Goal: Task Accomplishment & Management: Use online tool/utility

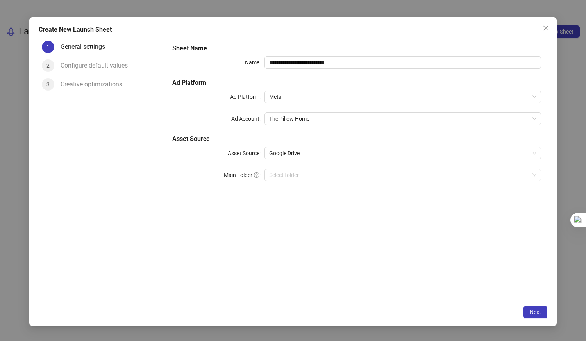
click at [262, 66] on div "**********" at bounding box center [356, 62] width 369 height 13
type input "**********"
click at [290, 174] on input "Main Folder" at bounding box center [399, 175] width 260 height 12
click at [408, 235] on div "**********" at bounding box center [357, 170] width 382 height 264
click at [393, 153] on span "Google Drive" at bounding box center [402, 153] width 267 height 12
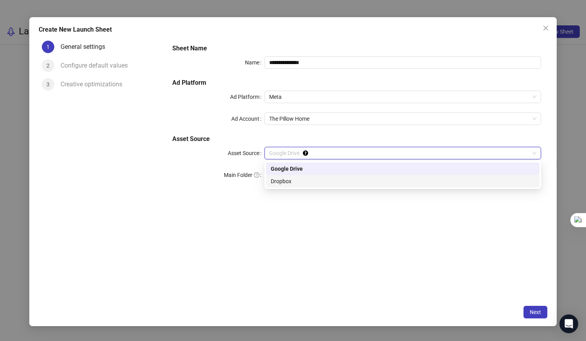
click at [366, 262] on div "**********" at bounding box center [357, 170] width 382 height 264
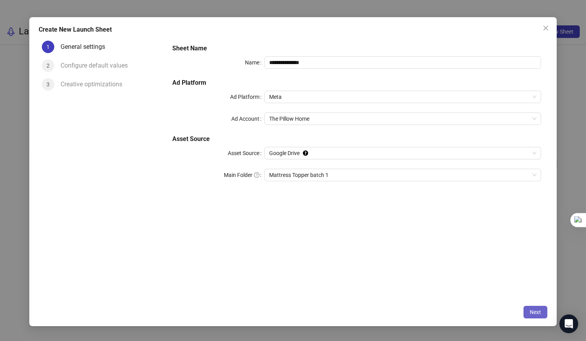
click at [537, 312] on span "Next" at bounding box center [535, 312] width 11 height 6
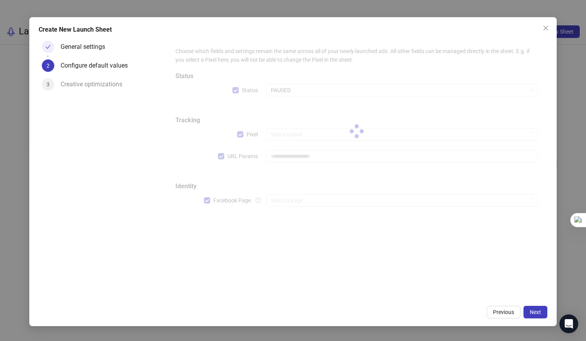
type input "**********"
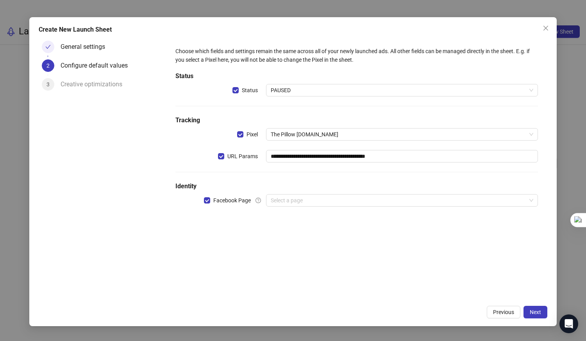
click at [304, 74] on h5 "Status" at bounding box center [357, 76] width 363 height 9
click at [300, 87] on span "PAUSED" at bounding box center [402, 90] width 263 height 12
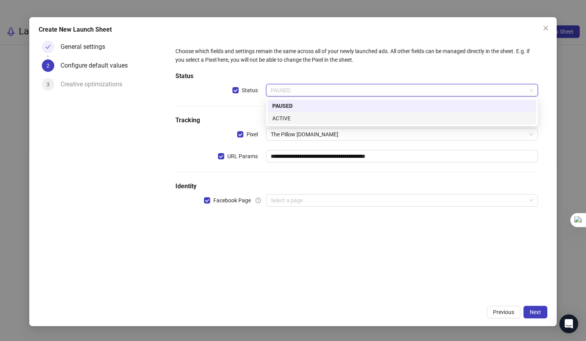
click at [289, 119] on div "ACTIVE" at bounding box center [403, 118] width 260 height 9
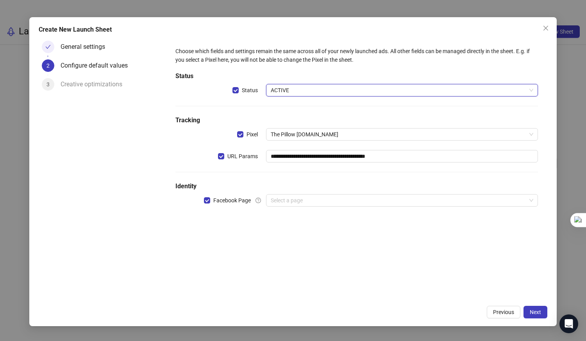
click at [244, 113] on div "**********" at bounding box center [356, 132] width 369 height 176
click at [298, 199] on input "search" at bounding box center [399, 201] width 256 height 12
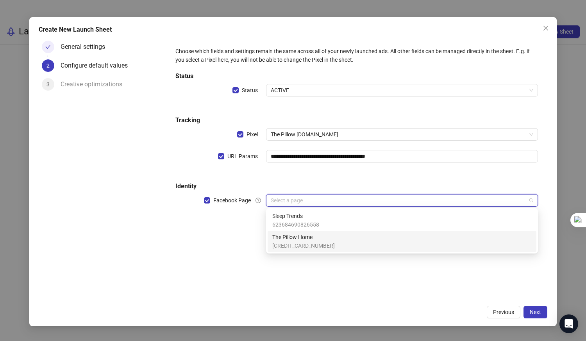
click at [300, 243] on span "[CREDIT_CARD_NUMBER]" at bounding box center [304, 246] width 63 height 9
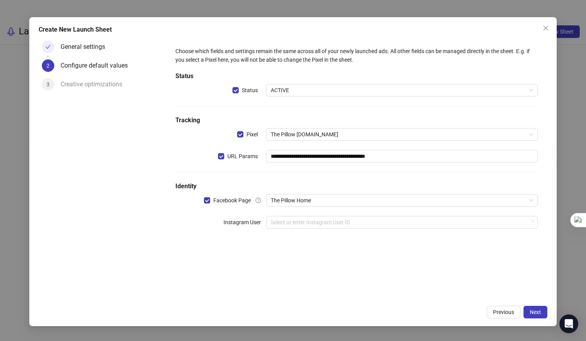
click at [364, 252] on div "**********" at bounding box center [357, 170] width 382 height 264
click at [356, 220] on input "search" at bounding box center [399, 223] width 256 height 12
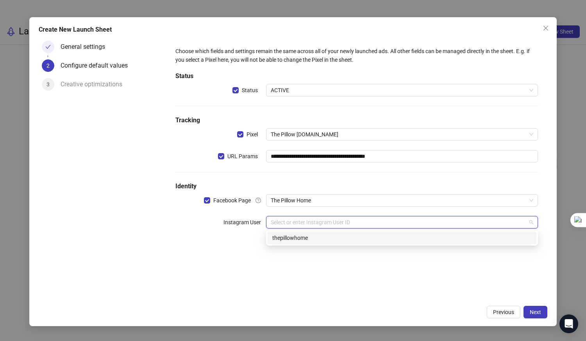
click at [336, 237] on div "thepillowhome" at bounding box center [403, 238] width 260 height 9
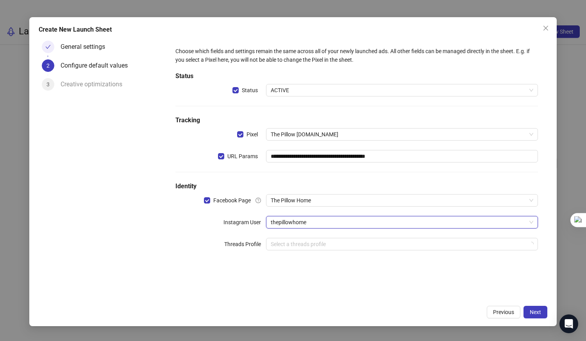
click at [330, 278] on div "**********" at bounding box center [357, 170] width 382 height 264
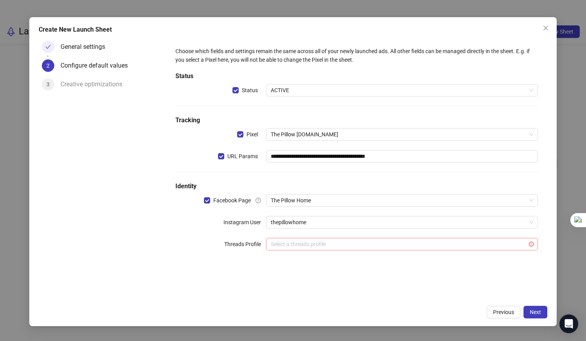
click at [334, 241] on input "search" at bounding box center [399, 244] width 256 height 12
click at [228, 278] on div "**********" at bounding box center [357, 170] width 382 height 264
click at [533, 309] on span "Next" at bounding box center [535, 312] width 11 height 6
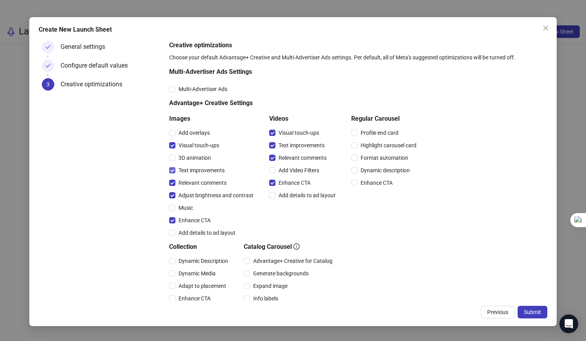
click at [184, 170] on span "Text improvements" at bounding box center [202, 170] width 52 height 9
click at [534, 312] on span "Submit" at bounding box center [532, 312] width 17 height 6
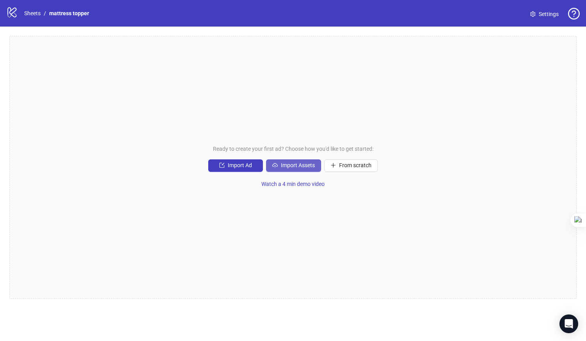
click at [298, 165] on span "Import Assets" at bounding box center [298, 165] width 34 height 6
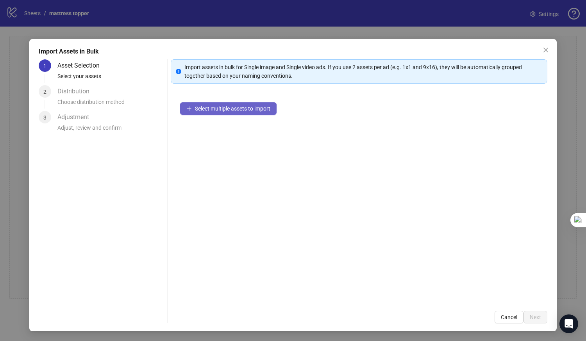
click at [206, 113] on button "Select multiple assets to import" at bounding box center [228, 108] width 97 height 13
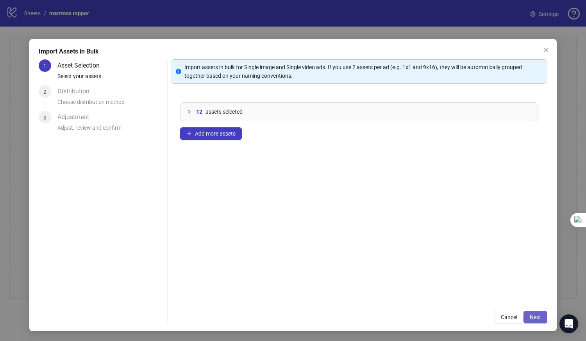
click at [540, 315] on span "Next" at bounding box center [535, 317] width 11 height 6
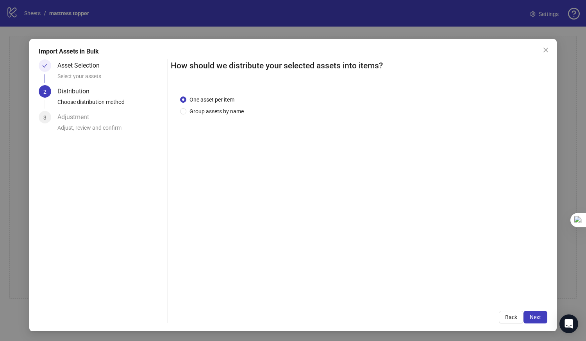
click at [540, 315] on span "Next" at bounding box center [535, 317] width 11 height 6
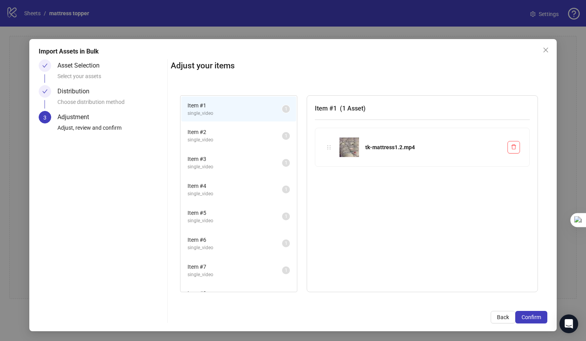
click at [540, 315] on span "Confirm" at bounding box center [532, 317] width 20 height 6
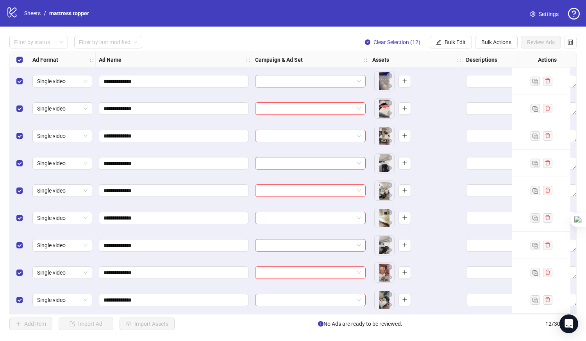
click at [348, 79] on input "search" at bounding box center [307, 81] width 94 height 12
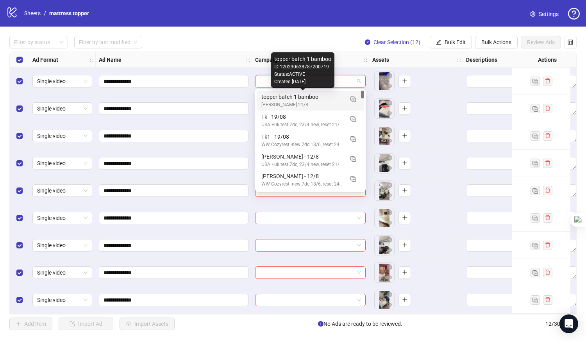
click at [317, 97] on div "topper batch 1 bamboo" at bounding box center [303, 97] width 82 height 9
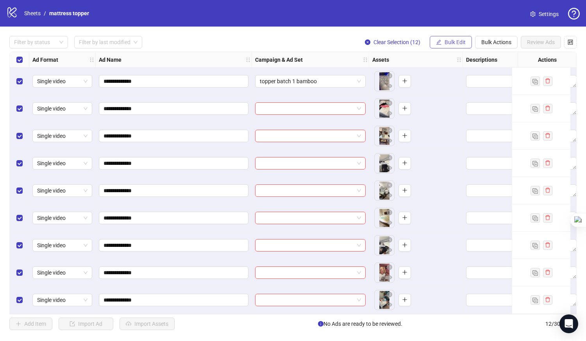
click at [452, 42] on span "Bulk Edit" at bounding box center [455, 42] width 21 height 6
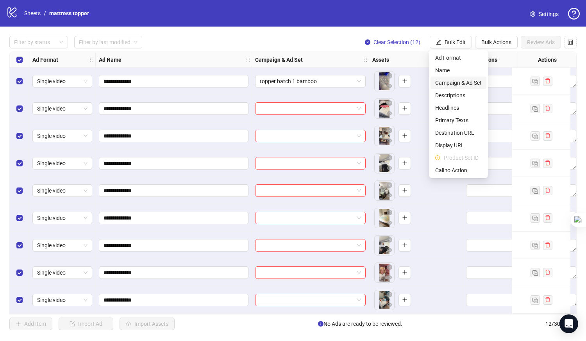
click at [448, 81] on span "Campaign & Ad Set" at bounding box center [459, 83] width 47 height 9
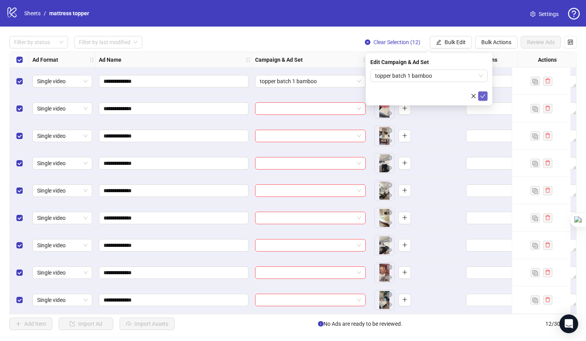
click at [484, 95] on icon "check" at bounding box center [483, 95] width 5 height 5
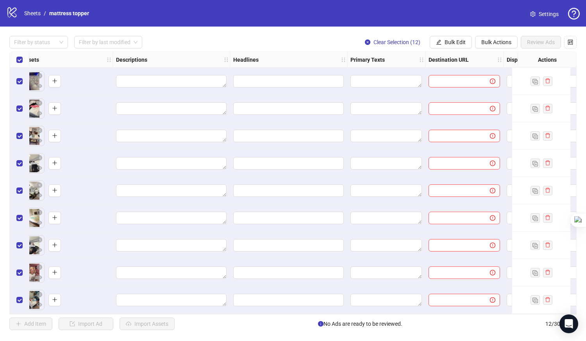
scroll to position [0, 470]
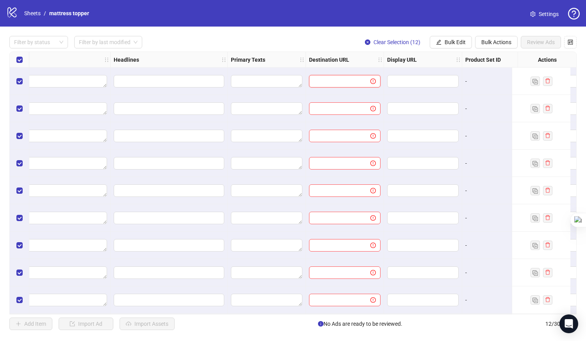
click at [339, 79] on input "text" at bounding box center [337, 81] width 46 height 9
paste input "**********"
type input "**********"
click at [461, 44] on span "Bulk Edit" at bounding box center [455, 42] width 21 height 6
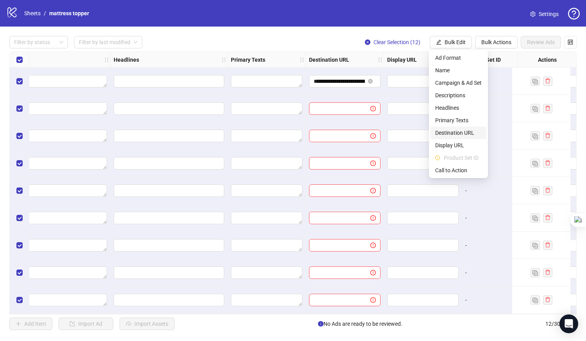
click at [452, 131] on span "Destination URL" at bounding box center [459, 133] width 47 height 9
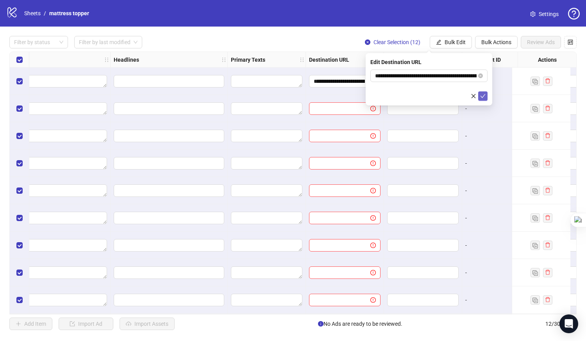
click at [484, 97] on icon "check" at bounding box center [483, 95] width 5 height 5
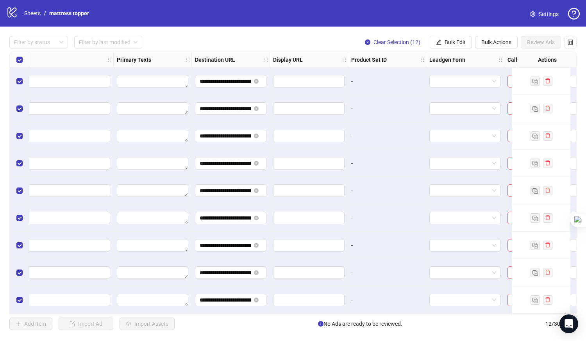
scroll to position [0, 694]
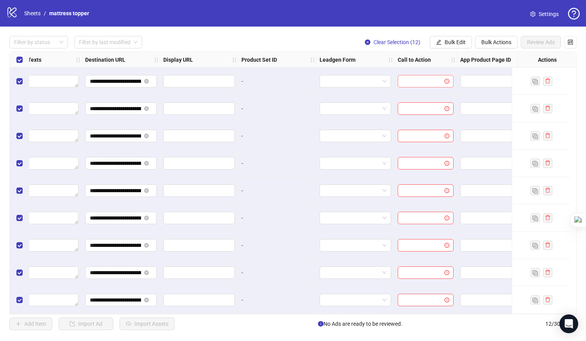
click at [424, 83] on input "search" at bounding box center [422, 81] width 39 height 12
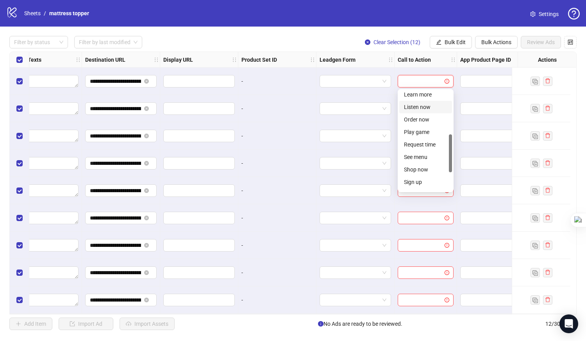
scroll to position [115, 0]
click at [417, 170] on div "Shop now" at bounding box center [425, 169] width 43 height 9
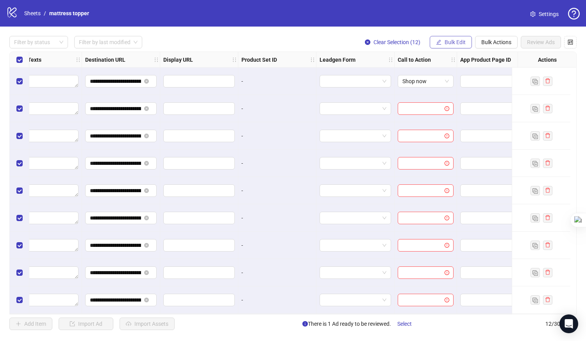
click at [451, 47] on button "Bulk Edit" at bounding box center [451, 42] width 42 height 13
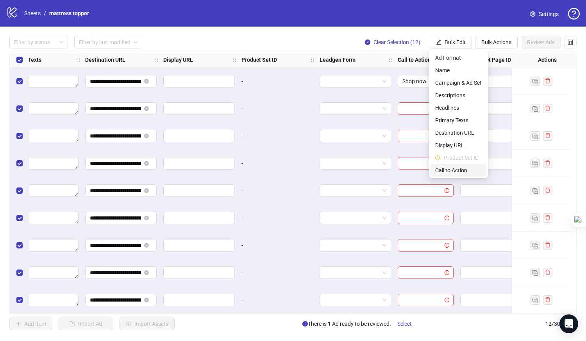
click at [446, 172] on span "Call to Action" at bounding box center [459, 170] width 47 height 9
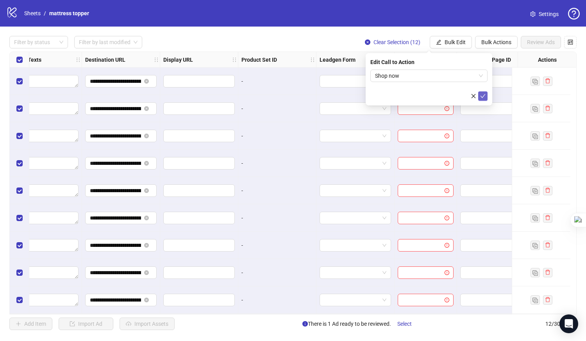
click at [484, 96] on icon "check" at bounding box center [483, 96] width 5 height 4
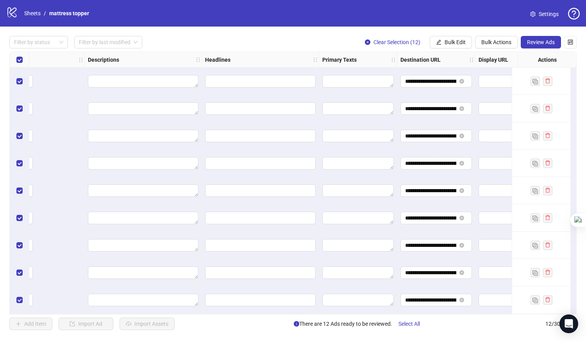
scroll to position [0, 314]
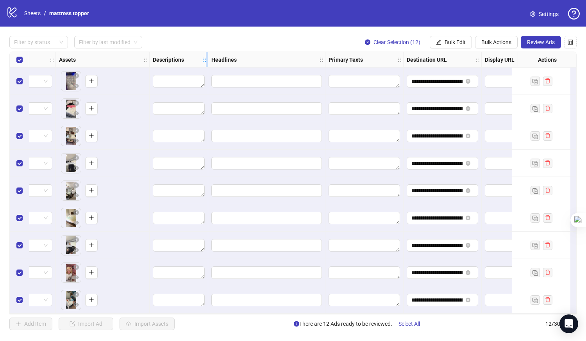
drag, startPoint x: 266, startPoint y: 58, endPoint x: 207, endPoint y: 58, distance: 58.6
click at [207, 58] on icon "holder" at bounding box center [209, 59] width 5 height 5
click at [201, 86] on textarea "Edit values" at bounding box center [179, 81] width 52 height 13
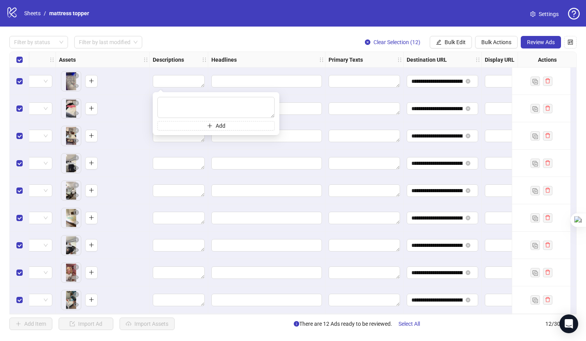
click at [136, 122] on div "To pick up a draggable item, press the space bar. While dragging, use the arrow…" at bounding box center [103, 135] width 94 height 27
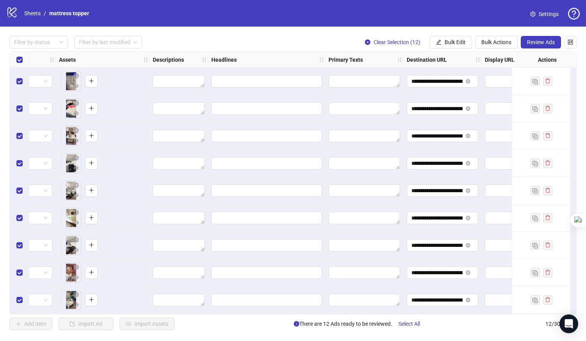
click at [541, 13] on span "Settings" at bounding box center [549, 14] width 20 height 9
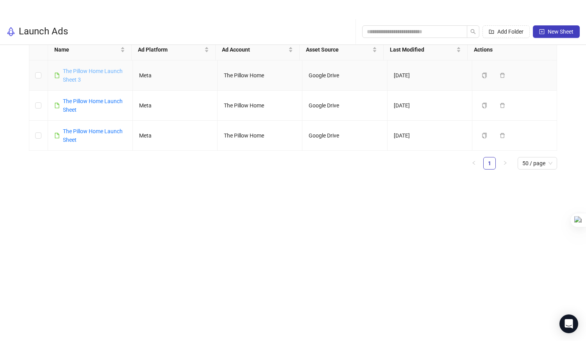
click at [92, 72] on link "The Pillow Home Launch Sheet 3" at bounding box center [93, 75] width 60 height 15
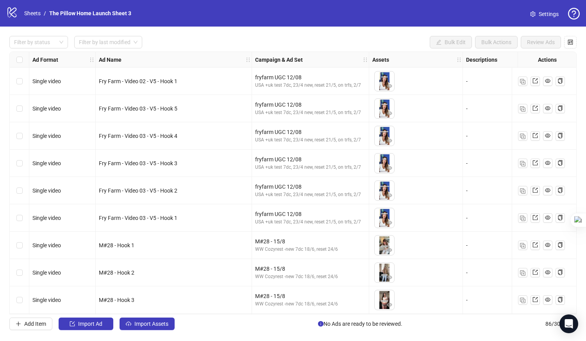
click at [538, 13] on link "Settings" at bounding box center [544, 14] width 41 height 13
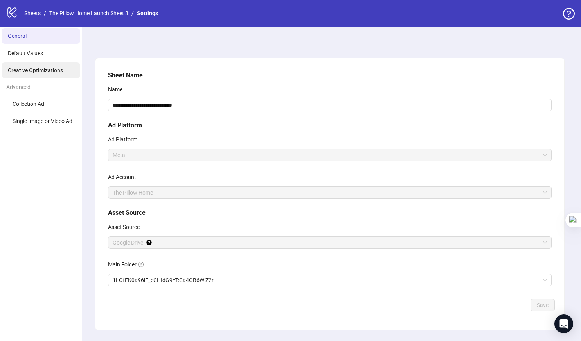
click at [29, 70] on span "Creative Optimizations" at bounding box center [35, 70] width 55 height 6
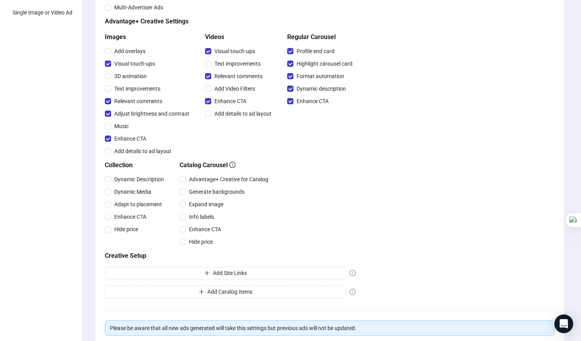
scroll to position [176, 0]
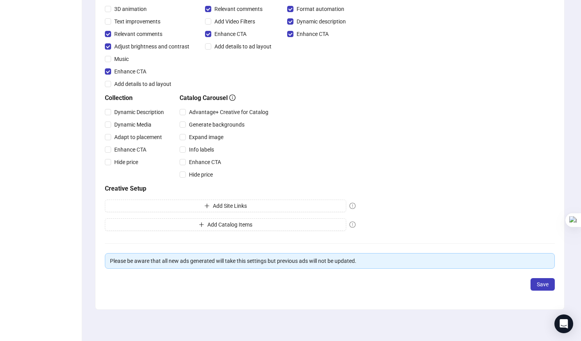
click at [537, 284] on span "Save" at bounding box center [542, 285] width 12 height 6
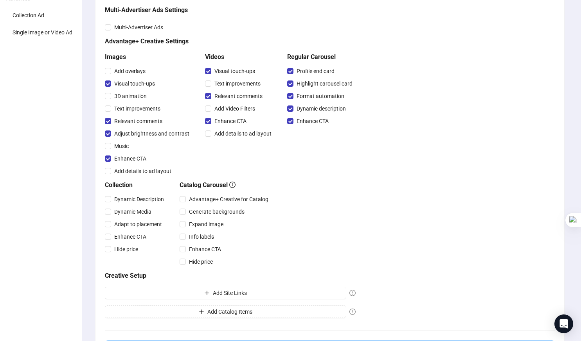
scroll to position [88, 0]
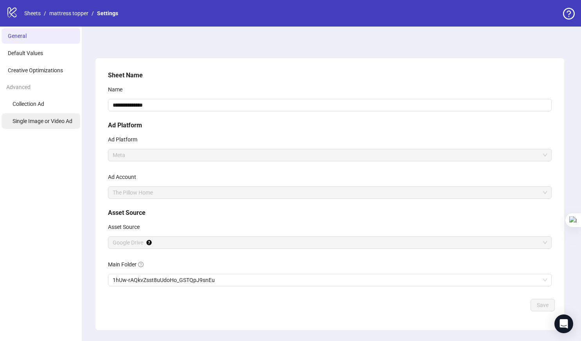
click at [57, 121] on span "Single Image or Video Ad" at bounding box center [43, 121] width 60 height 6
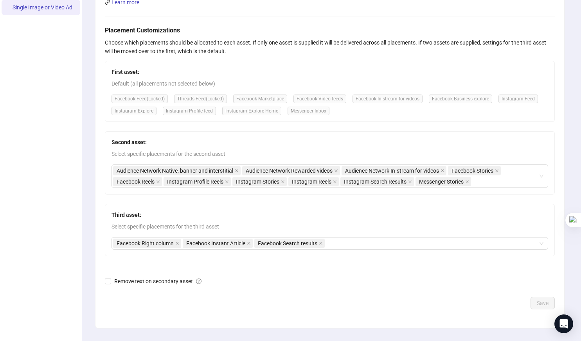
scroll to position [133, 0]
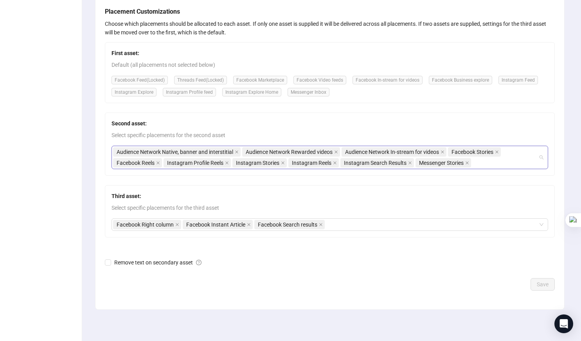
click at [510, 166] on div "Audience Network Native, banner and interstitial Audience Network Rewarded vide…" at bounding box center [325, 158] width 425 height 22
click at [378, 128] on div "Second asset: Select specific placements for the second asset Audience Network …" at bounding box center [330, 144] width 450 height 63
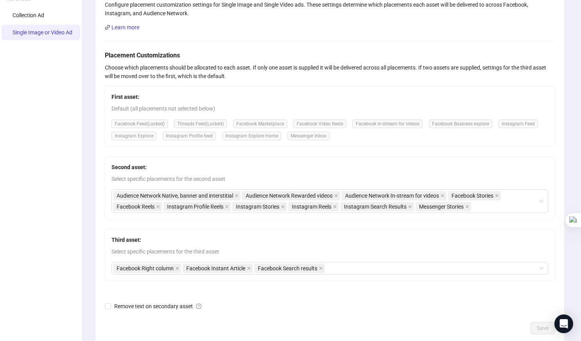
scroll to position [0, 0]
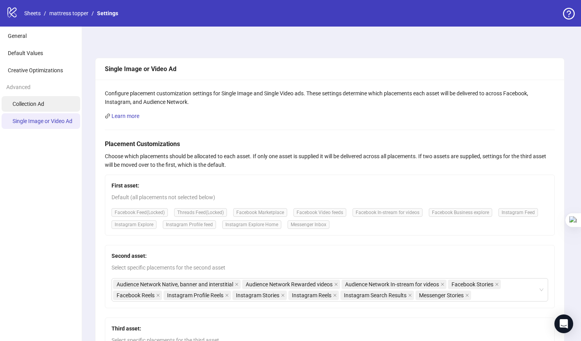
click at [22, 105] on span "Collection Ad" at bounding box center [29, 104] width 32 height 6
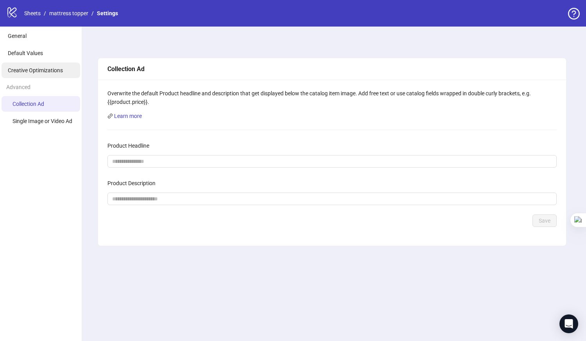
click at [28, 74] on li "Creative Optimizations" at bounding box center [41, 71] width 79 height 16
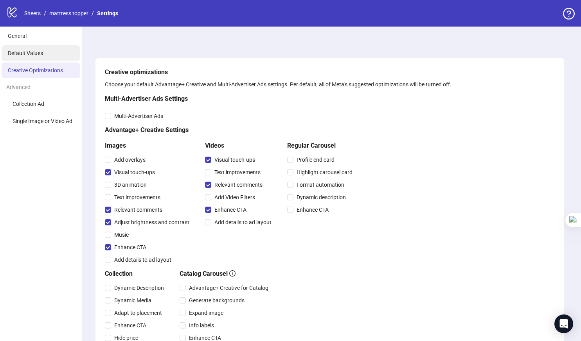
click at [30, 55] on span "Default Values" at bounding box center [25, 53] width 35 height 6
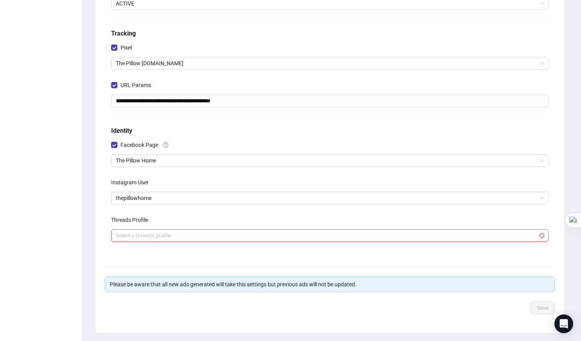
scroll to position [131, 0]
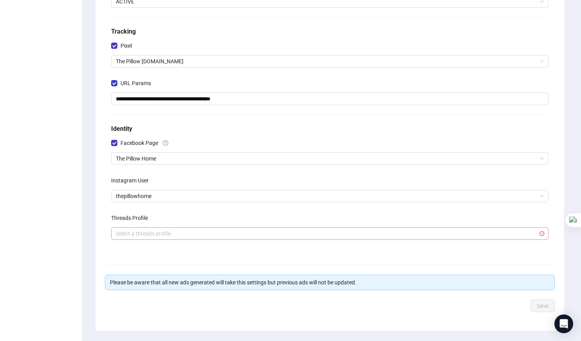
click at [143, 235] on input "search" at bounding box center [326, 234] width 421 height 12
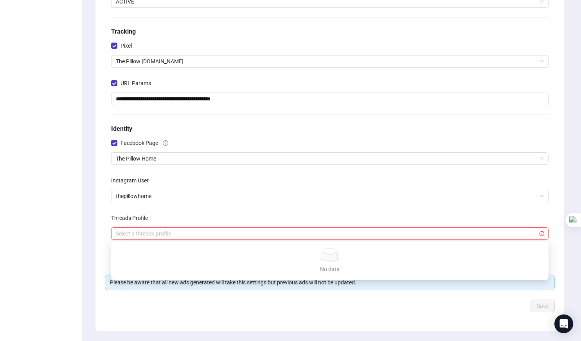
click at [206, 260] on div "No data" at bounding box center [329, 255] width 418 height 14
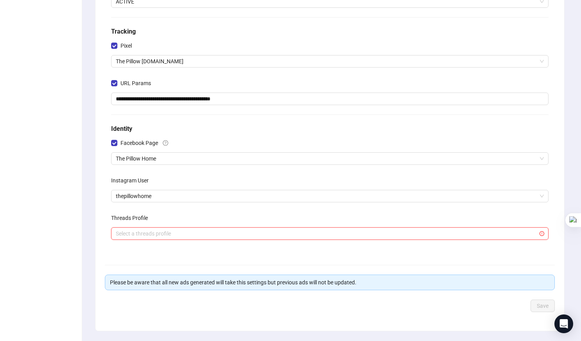
click at [176, 316] on div "**********" at bounding box center [329, 129] width 468 height 404
click at [566, 325] on icon "Open Intercom Messenger" at bounding box center [563, 324] width 9 height 10
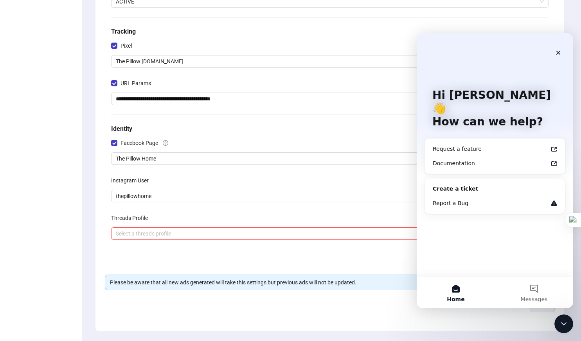
scroll to position [0, 0]
click at [507, 199] on div "Report a Bug" at bounding box center [489, 203] width 115 height 8
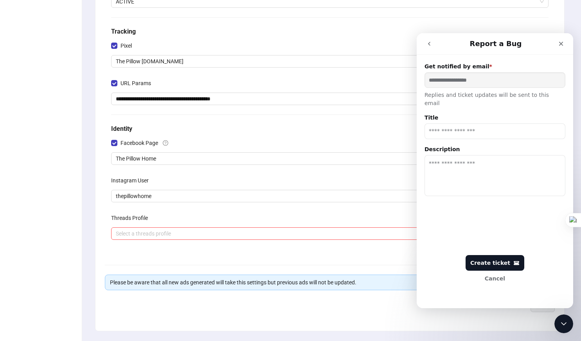
click at [480, 124] on input "Title" at bounding box center [494, 132] width 141 height 16
type input "**********"
click at [461, 161] on textarea "Description" at bounding box center [494, 175] width 141 height 41
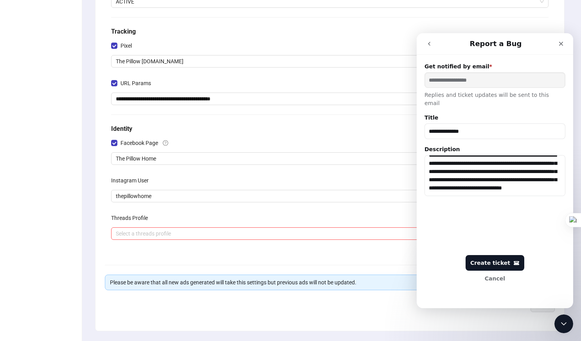
scroll to position [20, 0]
type textarea "**********"
click at [491, 264] on div "Create ticket" at bounding box center [494, 263] width 49 height 7
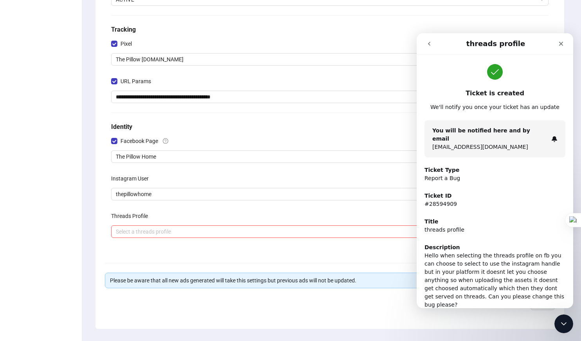
scroll to position [133, 0]
click at [563, 45] on icon "Close" at bounding box center [561, 44] width 6 height 6
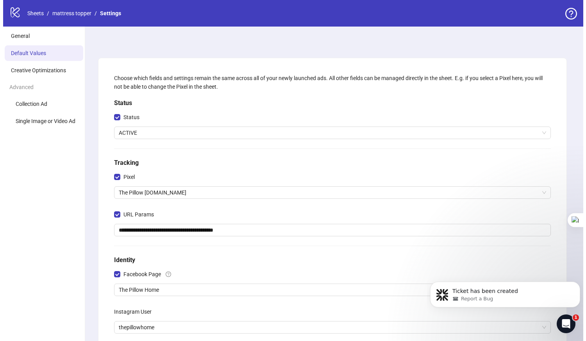
scroll to position [0, 0]
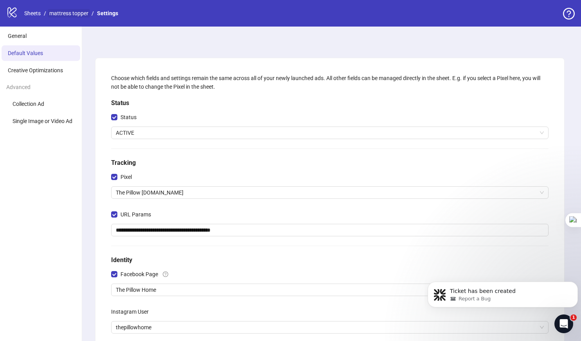
click at [78, 13] on link "mattress topper" at bounding box center [69, 13] width 42 height 9
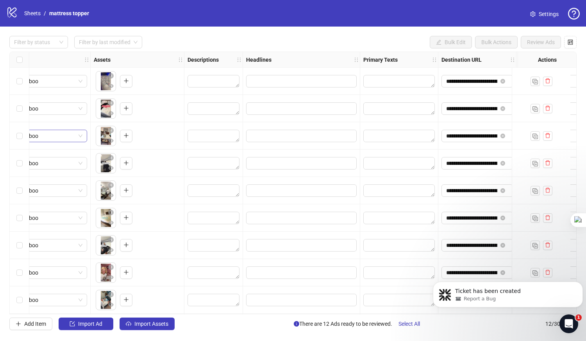
scroll to position [0, 282]
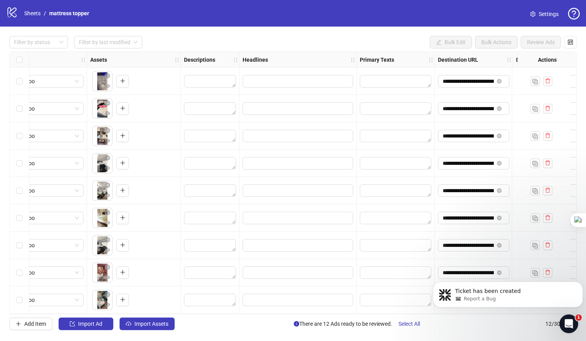
click at [406, 40] on div "Filter by status Filter by last modified Bulk Edit Bulk Actions Review Ads" at bounding box center [293, 42] width 568 height 13
click at [380, 83] on textarea "Edit values" at bounding box center [396, 81] width 72 height 13
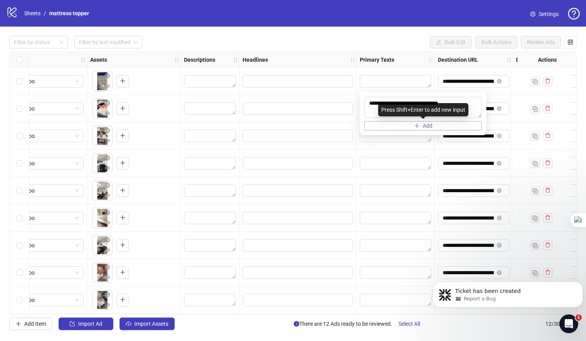
type textarea "**********"
click at [404, 124] on button "Add" at bounding box center [423, 125] width 117 height 9
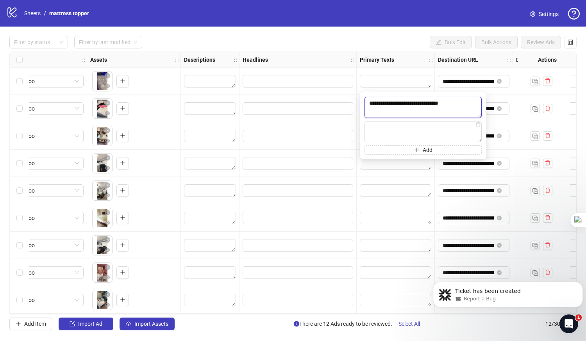
click at [460, 102] on textarea "**********" at bounding box center [423, 107] width 117 height 21
click at [481, 127] on icon "delete" at bounding box center [478, 124] width 5 height 5
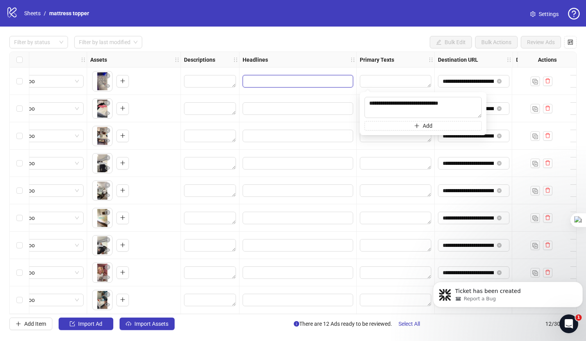
click at [288, 83] on input "Edit values" at bounding box center [297, 81] width 100 height 9
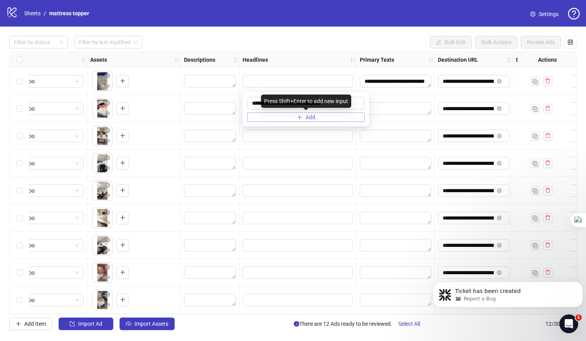
type input "**********"
click at [296, 118] on button "Add" at bounding box center [305, 117] width 117 height 9
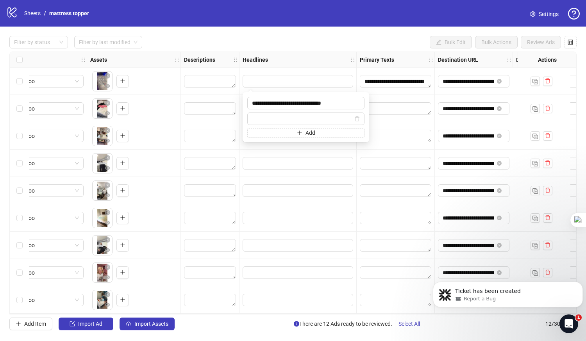
click at [409, 41] on div "Filter by status Filter by last modified Bulk Edit Bulk Actions Review Ads" at bounding box center [293, 42] width 568 height 13
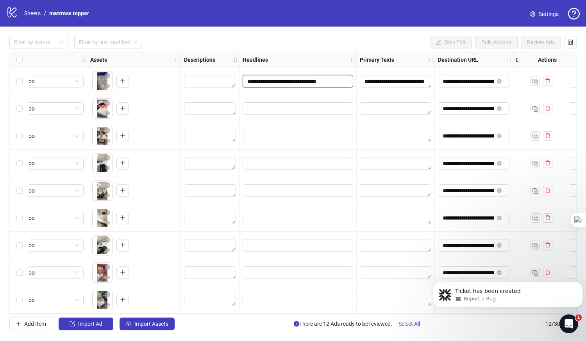
click at [274, 84] on input "**********" at bounding box center [297, 81] width 100 height 9
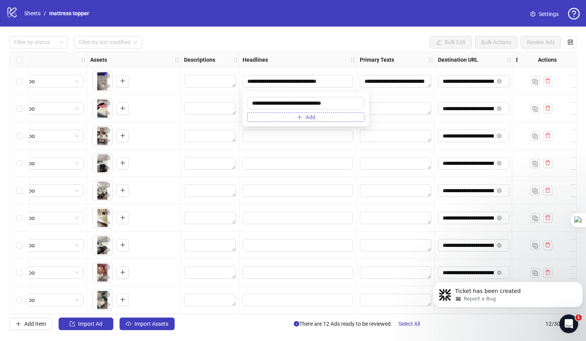
click at [280, 117] on button "Add" at bounding box center [305, 117] width 117 height 9
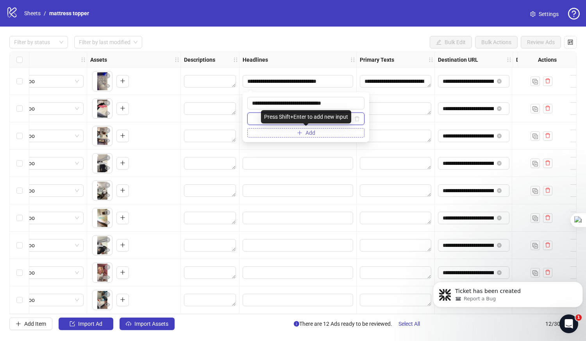
paste input "**********"
type input "**********"
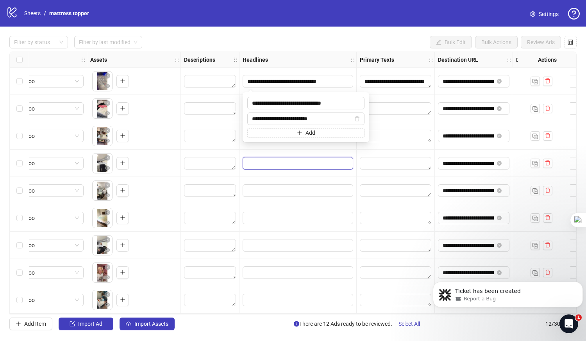
click at [279, 167] on input "Edit values" at bounding box center [297, 163] width 100 height 9
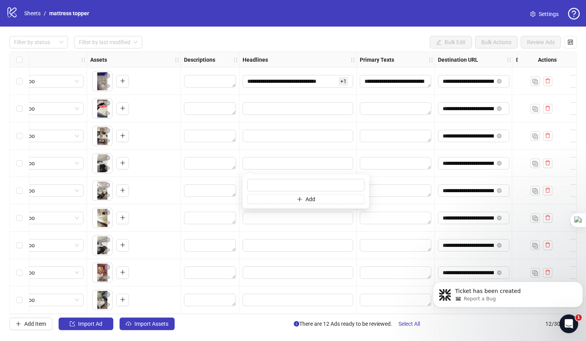
click at [284, 99] on div at bounding box center [298, 108] width 117 height 27
click at [415, 94] on div "**********" at bounding box center [396, 81] width 78 height 27
click at [385, 82] on textarea "**********" at bounding box center [396, 81] width 72 height 13
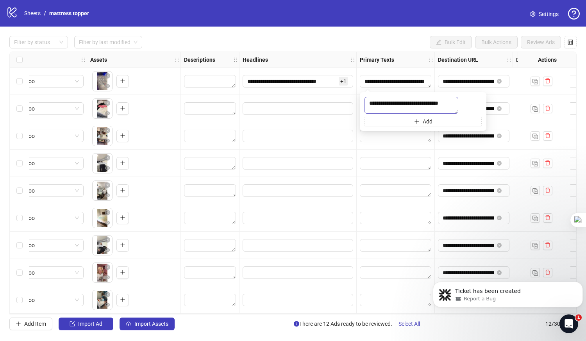
click at [415, 105] on textarea "**********" at bounding box center [412, 105] width 94 height 17
click at [0, 0] on sider-quick-compose-btn at bounding box center [0, 0] width 0 height 0
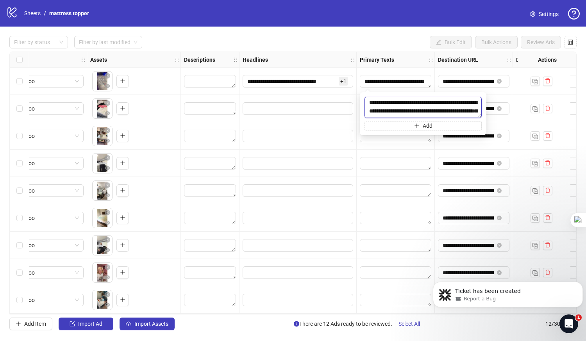
click at [416, 111] on textarea "**********" at bounding box center [423, 107] width 117 height 21
click at [392, 106] on textarea "**********" at bounding box center [423, 107] width 117 height 21
click at [430, 109] on textarea "**********" at bounding box center [423, 107] width 117 height 21
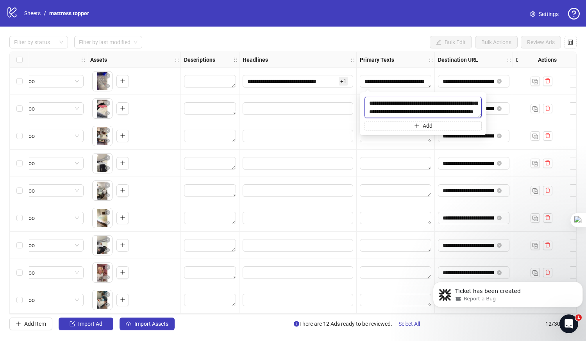
scroll to position [147, 0]
click at [455, 103] on textarea "**********" at bounding box center [423, 107] width 117 height 21
type textarea "**********"
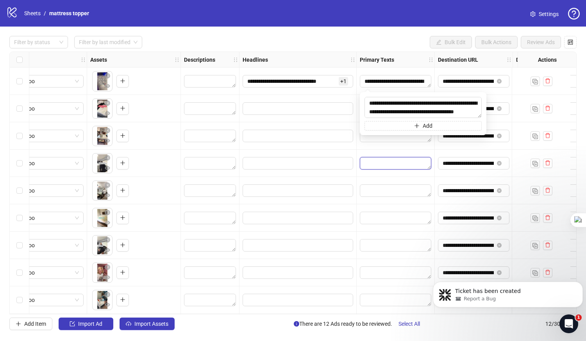
click at [408, 168] on textarea "Edit values" at bounding box center [396, 163] width 72 height 13
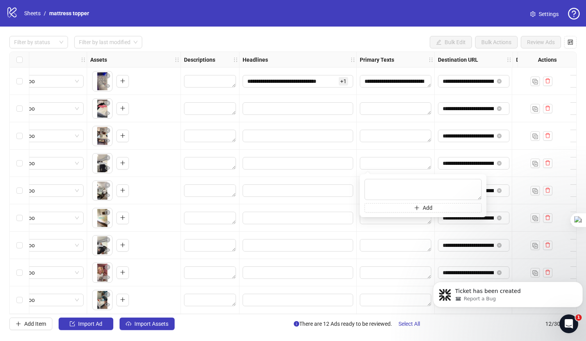
click at [404, 91] on div "**********" at bounding box center [396, 81] width 78 height 27
click at [467, 10] on div "logo/logo-mobile Sheets / mattress topper Settings" at bounding box center [293, 13] width 574 height 14
click at [409, 84] on textarea "**********" at bounding box center [396, 81] width 72 height 13
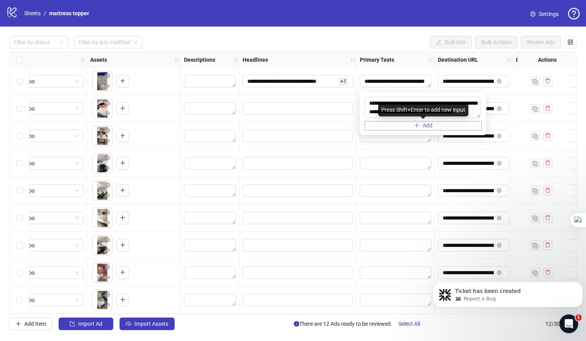
click at [396, 126] on button "Add" at bounding box center [423, 125] width 117 height 9
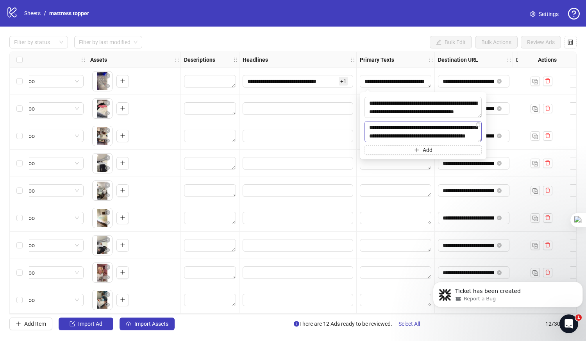
scroll to position [420, 0]
click at [429, 129] on textarea at bounding box center [423, 131] width 117 height 21
click at [448, 131] on textarea at bounding box center [423, 131] width 117 height 21
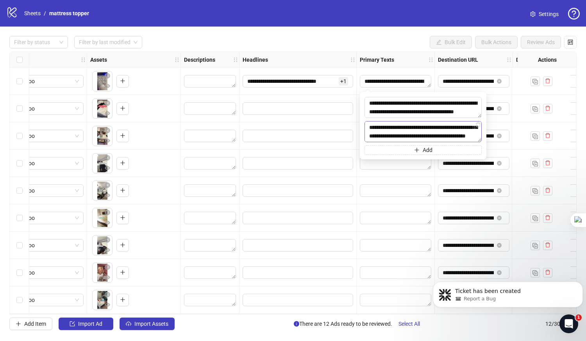
click at [468, 127] on textarea at bounding box center [423, 131] width 117 height 21
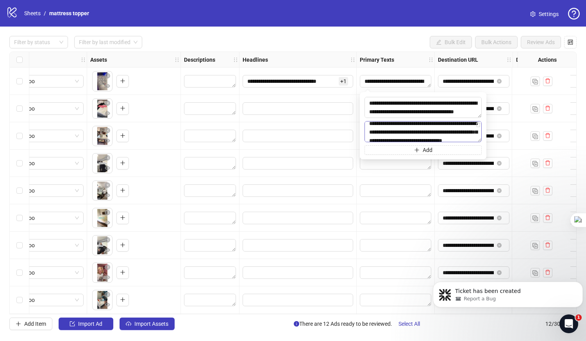
scroll to position [312, 0]
click at [434, 134] on textarea at bounding box center [423, 131] width 117 height 21
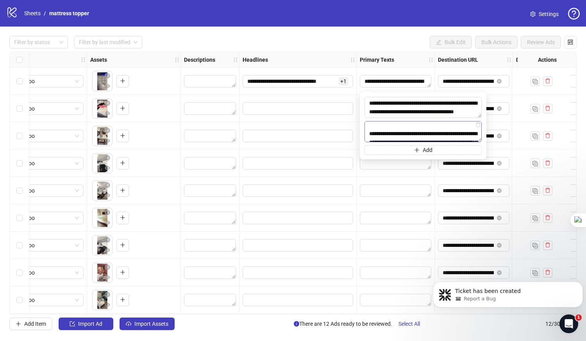
click at [448, 124] on textarea at bounding box center [423, 131] width 117 height 21
click at [436, 125] on textarea at bounding box center [423, 131] width 117 height 21
click at [455, 128] on textarea at bounding box center [423, 131] width 117 height 21
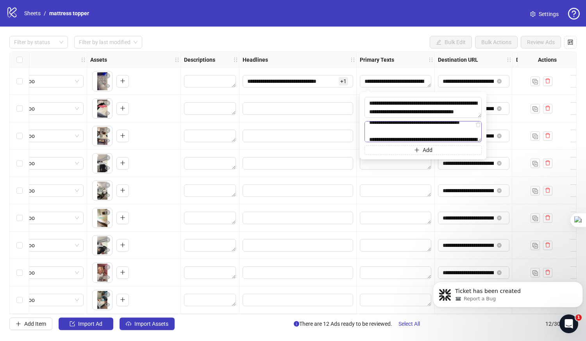
scroll to position [218, 0]
click at [438, 125] on textarea at bounding box center [423, 131] width 117 height 21
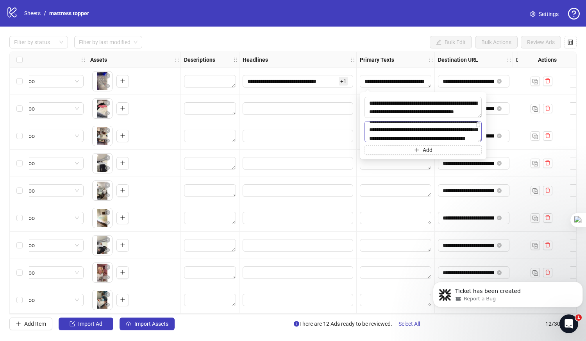
scroll to position [178, 0]
click at [424, 124] on textarea at bounding box center [423, 131] width 117 height 21
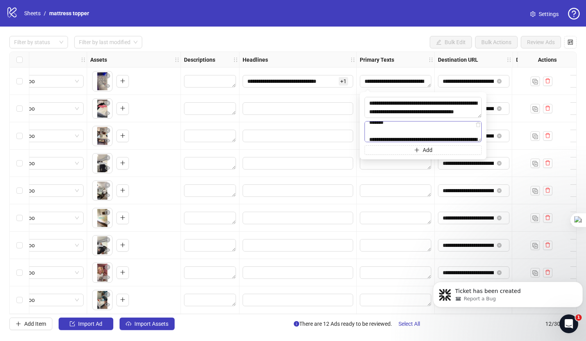
scroll to position [134, 0]
click at [452, 123] on textarea at bounding box center [423, 131] width 117 height 21
click at [448, 133] on textarea at bounding box center [423, 131] width 117 height 21
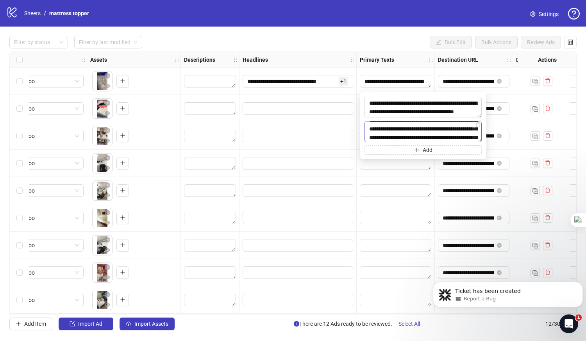
click at [396, 129] on textarea at bounding box center [423, 131] width 117 height 21
click at [437, 125] on textarea at bounding box center [423, 131] width 117 height 21
type textarea "**********"
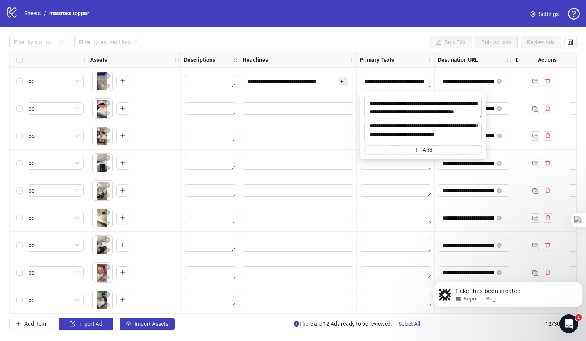
click at [336, 147] on div at bounding box center [298, 135] width 117 height 27
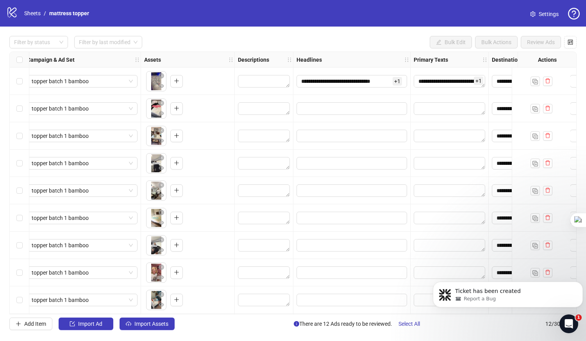
scroll to position [0, 228]
click at [266, 78] on textarea "Edit values" at bounding box center [264, 81] width 52 height 13
click at [203, 133] on div "To pick up a draggable item, press the space bar. While dragging, use the arrow…" at bounding box center [188, 136] width 87 height 24
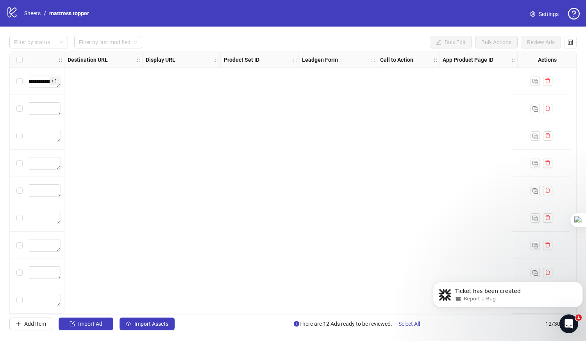
scroll to position [0, 0]
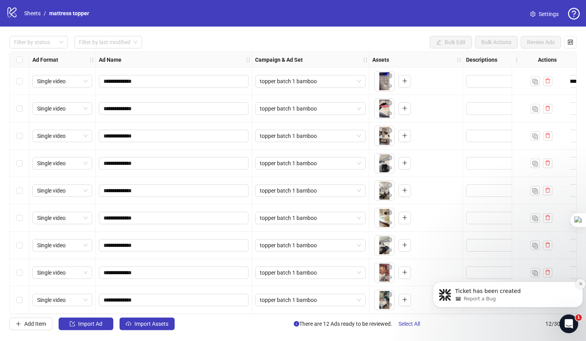
click at [581, 285] on icon "Dismiss notification" at bounding box center [580, 284] width 3 height 3
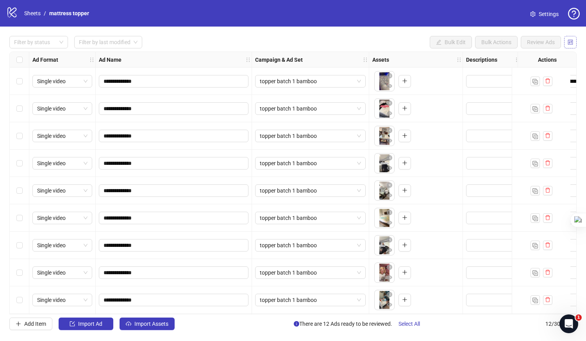
click at [568, 46] on button "button" at bounding box center [571, 42] width 13 height 13
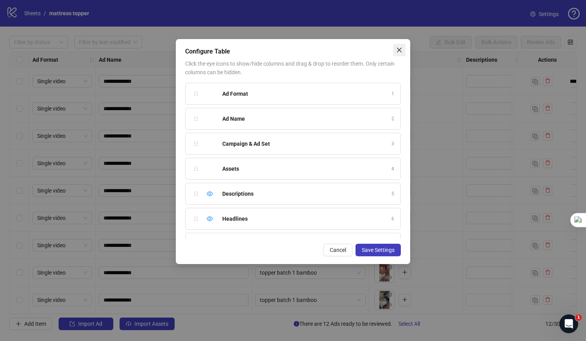
click at [398, 49] on icon "close" at bounding box center [399, 50] width 6 height 6
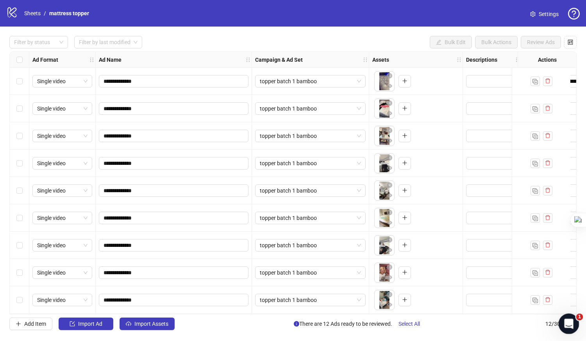
click at [560, 323] on div "Open Intercom Messenger" at bounding box center [568, 323] width 26 height 26
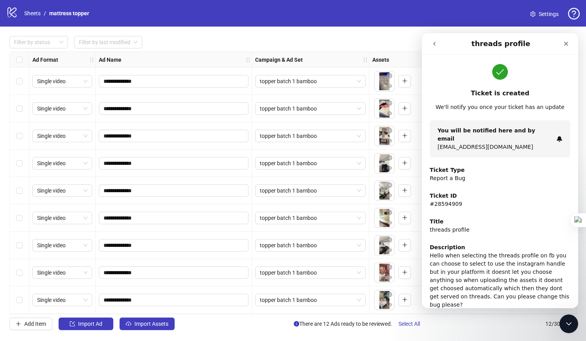
click at [432, 43] on icon "go back" at bounding box center [435, 44] width 6 height 6
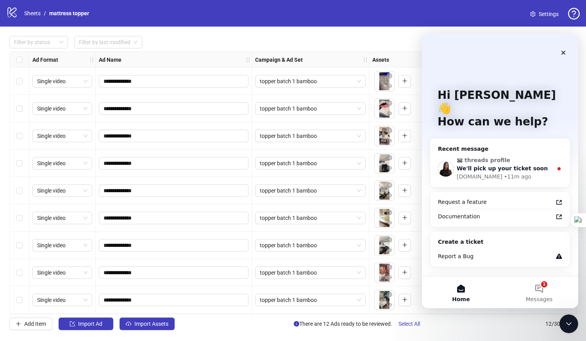
click at [516, 173] on div "Kitchn.io • 11m ago" at bounding box center [505, 177] width 96 height 8
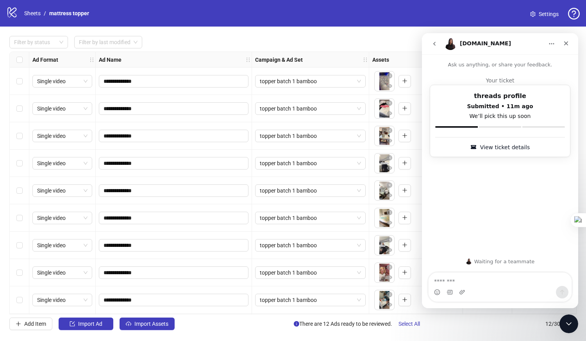
click at [404, 35] on div "**********" at bounding box center [293, 183] width 586 height 313
click at [566, 325] on icon "Close Intercom Messenger" at bounding box center [567, 322] width 9 height 9
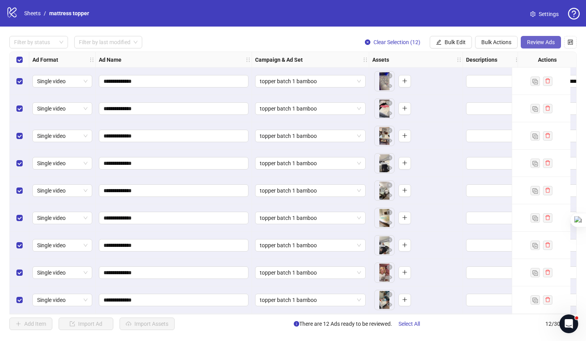
click at [543, 42] on span "Review Ads" at bounding box center [541, 42] width 28 height 6
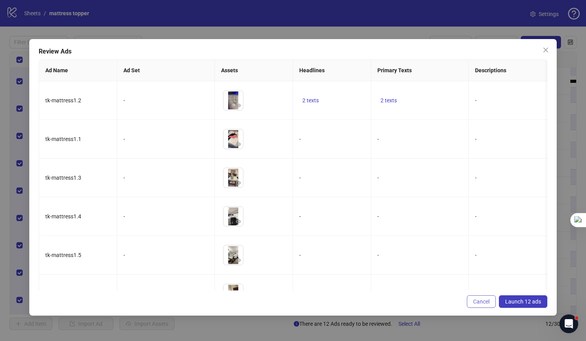
click at [482, 304] on span "Cancel" at bounding box center [481, 302] width 16 height 6
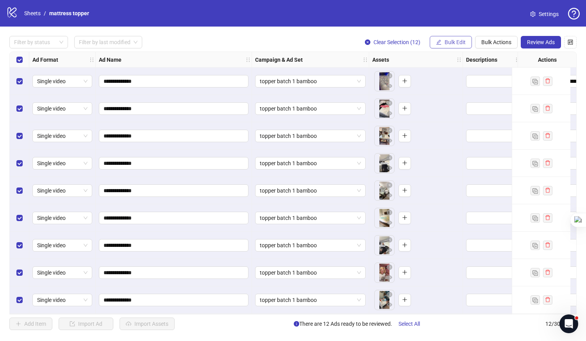
click at [461, 42] on span "Bulk Edit" at bounding box center [455, 42] width 21 height 6
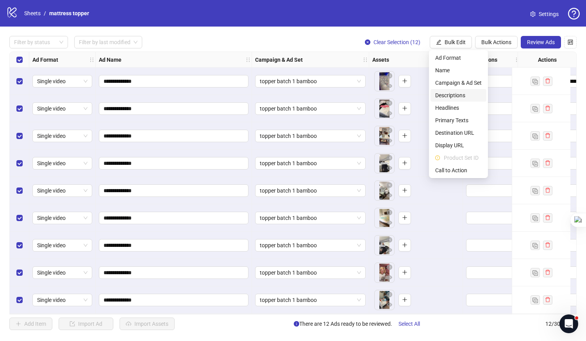
click at [447, 92] on span "Descriptions" at bounding box center [459, 95] width 47 height 9
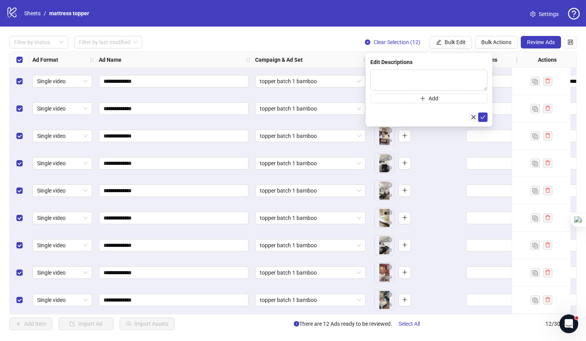
click at [477, 115] on button "button" at bounding box center [473, 117] width 9 height 9
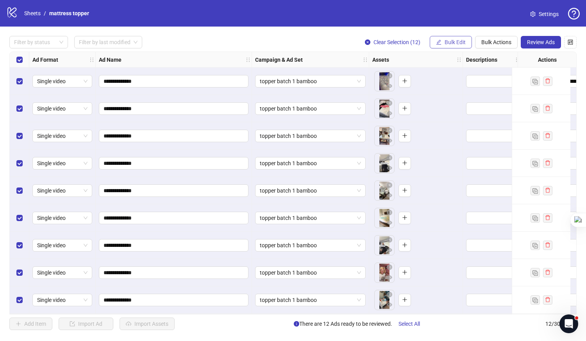
click at [454, 40] on span "Bulk Edit" at bounding box center [455, 42] width 21 height 6
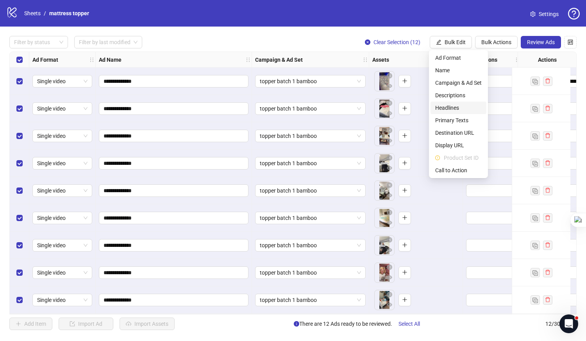
click at [455, 107] on span "Headlines" at bounding box center [459, 108] width 47 height 9
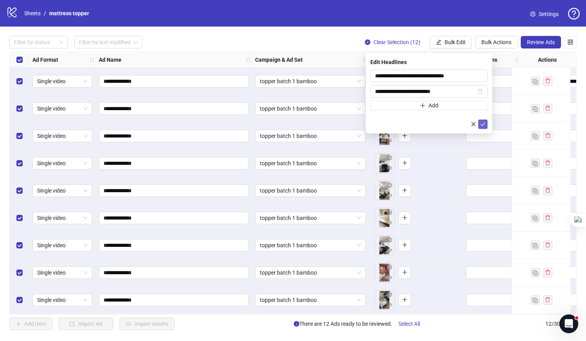
click at [481, 126] on icon "check" at bounding box center [483, 124] width 5 height 5
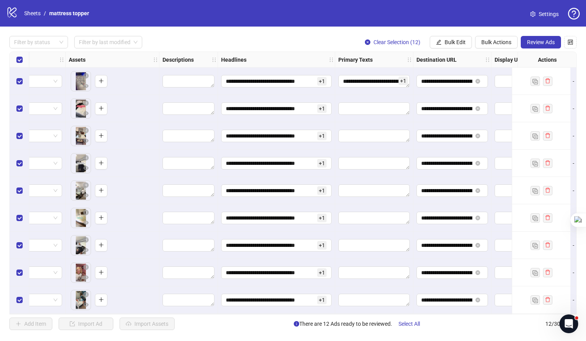
scroll to position [0, 309]
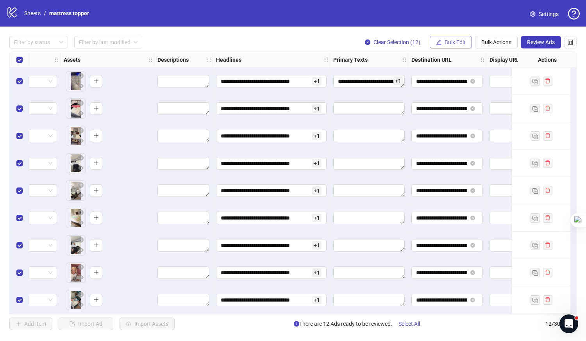
click at [447, 41] on span "Bulk Edit" at bounding box center [455, 42] width 21 height 6
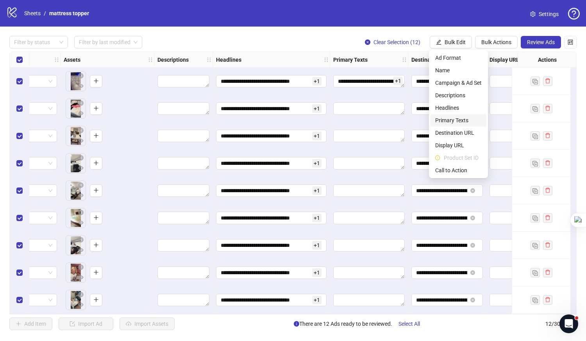
click at [444, 120] on span "Primary Texts" at bounding box center [459, 120] width 47 height 9
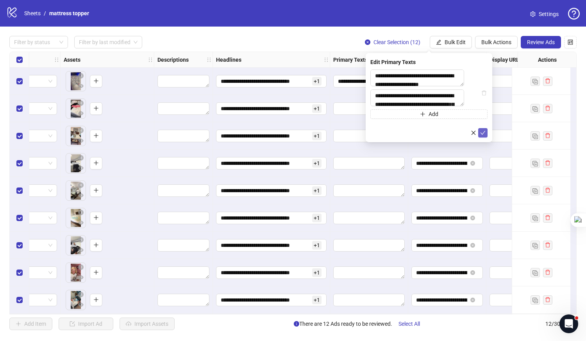
click at [486, 136] on icon "check" at bounding box center [483, 132] width 5 height 5
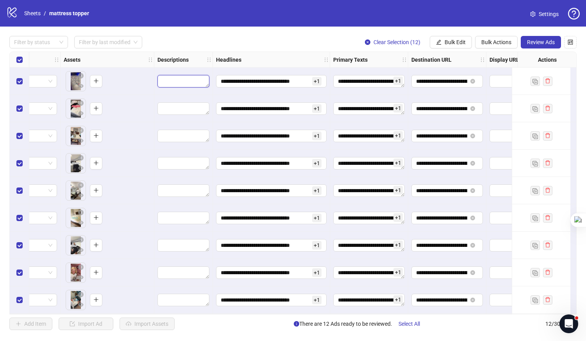
click at [181, 81] on textarea "Edit values" at bounding box center [184, 81] width 52 height 13
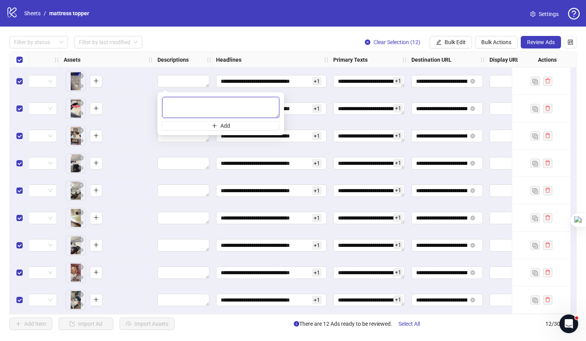
paste textarea "*"
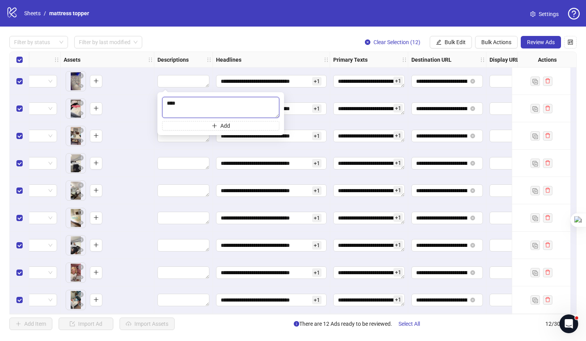
type textarea "*****"
click at [147, 107] on div "To pick up a draggable item, press the space bar. While dragging, use the arrow…" at bounding box center [107, 109] width 87 height 24
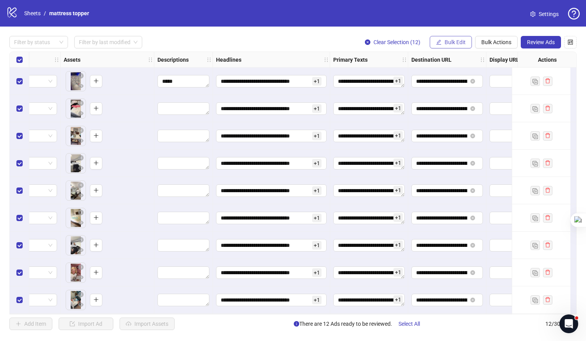
click at [452, 42] on span "Bulk Edit" at bounding box center [455, 42] width 21 height 6
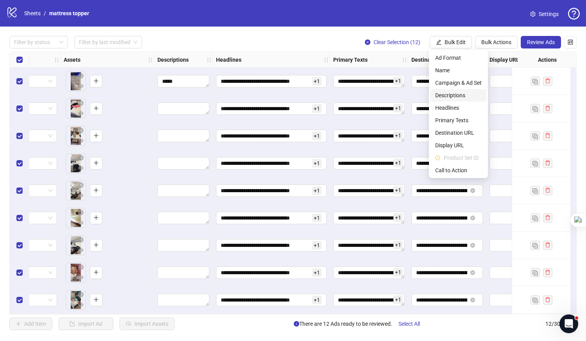
click at [454, 95] on span "Descriptions" at bounding box center [459, 95] width 47 height 9
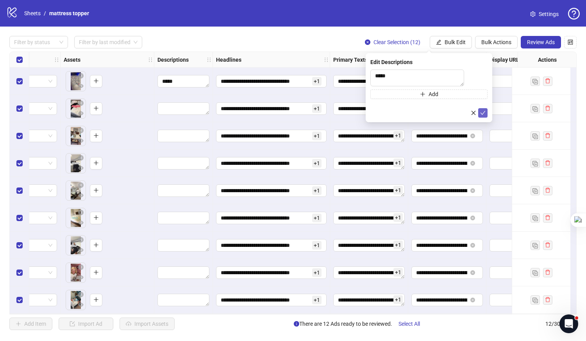
click at [484, 116] on icon "check" at bounding box center [483, 112] width 5 height 5
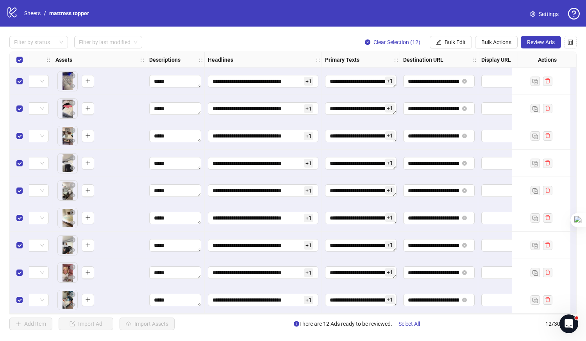
scroll to position [0, 317]
click at [547, 40] on span "Review Ads" at bounding box center [541, 42] width 28 height 6
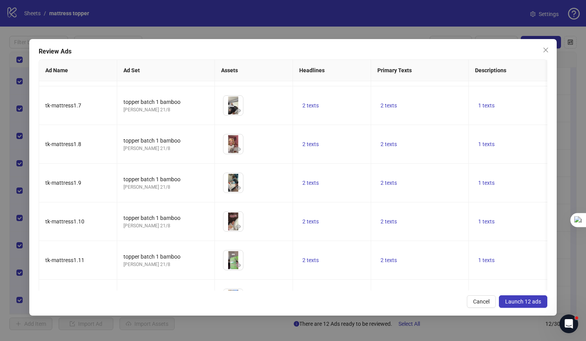
scroll to position [261, 0]
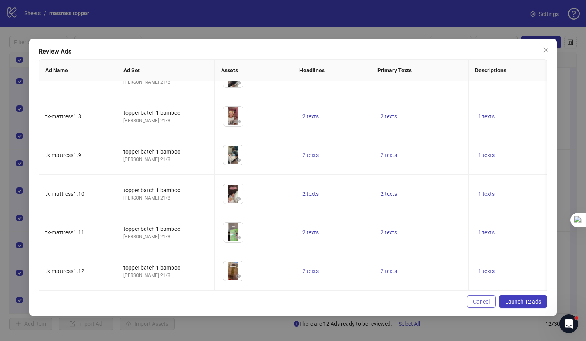
click at [482, 301] on span "Cancel" at bounding box center [481, 302] width 16 height 6
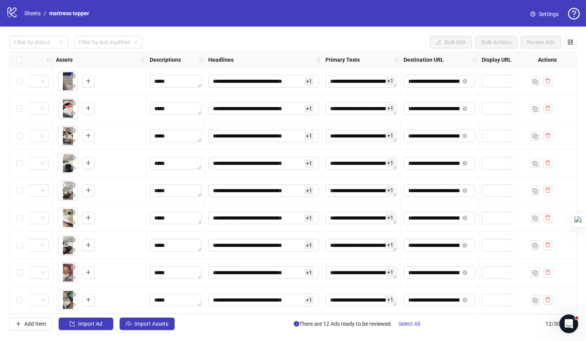
click at [546, 11] on span "Settings" at bounding box center [549, 14] width 20 height 9
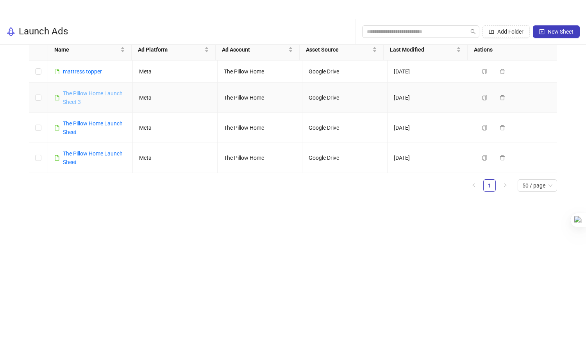
click at [91, 93] on link "The Pillow Home Launch Sheet 3" at bounding box center [93, 97] width 60 height 15
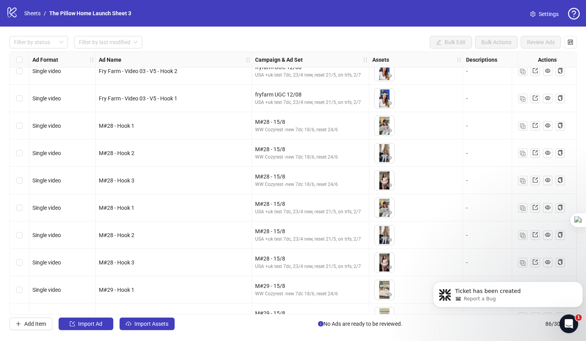
scroll to position [120, 13]
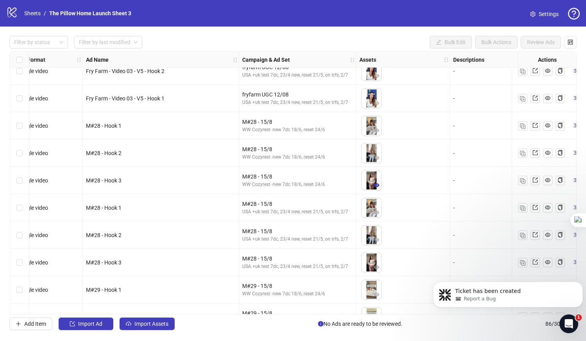
click at [378, 184] on icon "eye" at bounding box center [376, 185] width 5 height 4
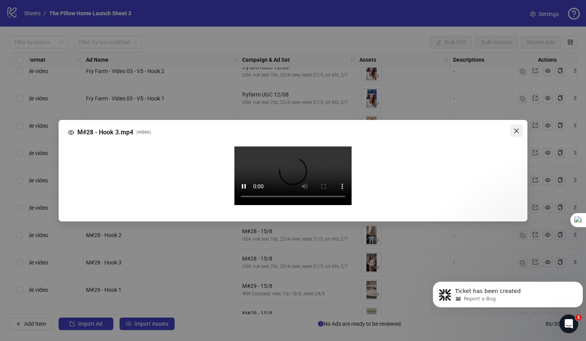
click at [517, 128] on icon "close" at bounding box center [517, 131] width 6 height 6
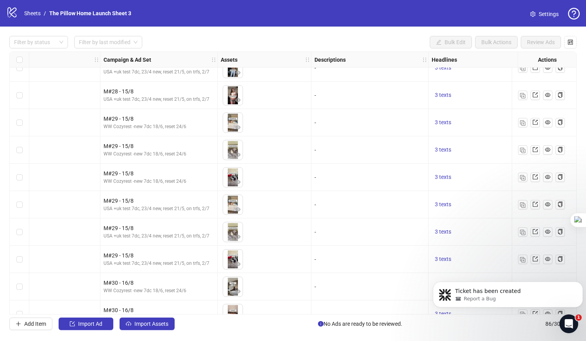
scroll to position [287, 216]
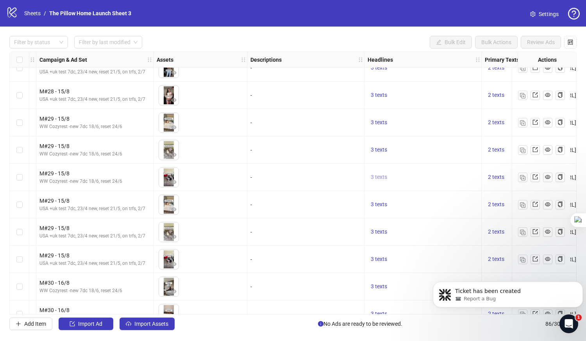
click at [376, 179] on span "3 texts" at bounding box center [379, 177] width 16 height 6
click at [497, 170] on button "button" at bounding box center [501, 171] width 13 height 13
click at [453, 224] on div "3 texts" at bounding box center [423, 232] width 117 height 27
click at [437, 203] on div "Ad Format Ad Name Campaign & Ad Set Assets Descriptions Headlines Primary Texts…" at bounding box center [293, 183] width 568 height 263
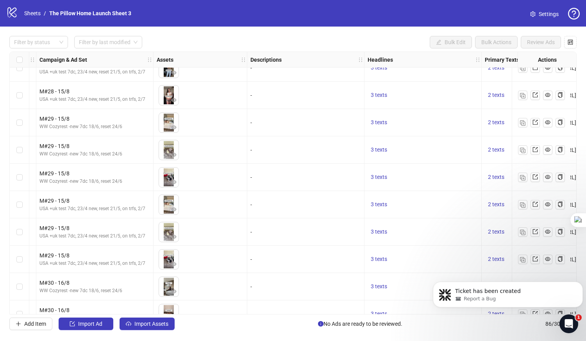
scroll to position [287, 273]
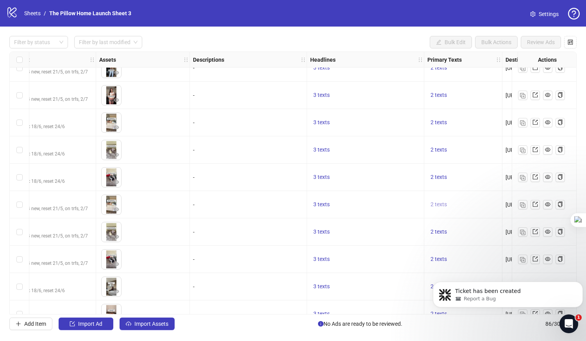
click at [440, 205] on span "2 texts" at bounding box center [439, 204] width 16 height 6
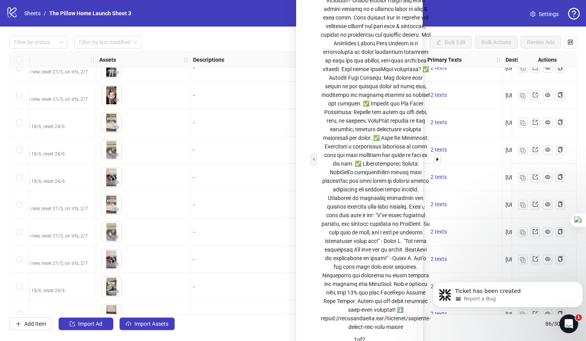
click at [346, 72] on div at bounding box center [376, 159] width 110 height 344
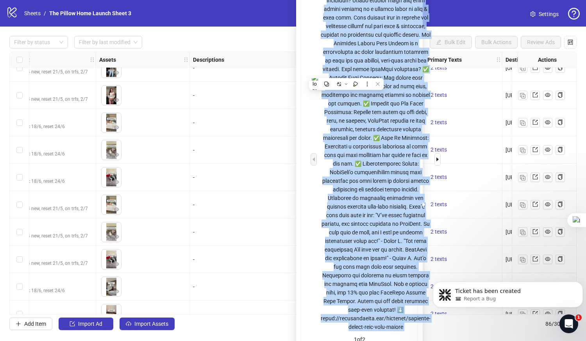
click at [346, 72] on div at bounding box center [376, 159] width 110 height 344
copy div "Are you tired of waking up with neck pain and stiffness? Recent studies show th…"
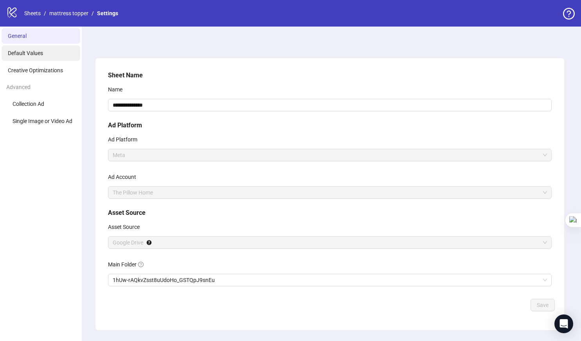
click at [28, 56] on span "Default Values" at bounding box center [25, 53] width 35 height 6
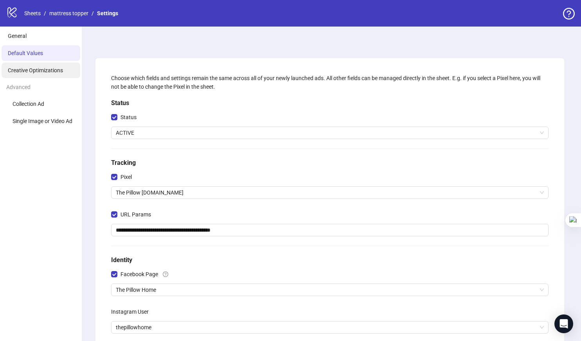
click at [35, 73] on span "Creative Optimizations" at bounding box center [35, 70] width 55 height 6
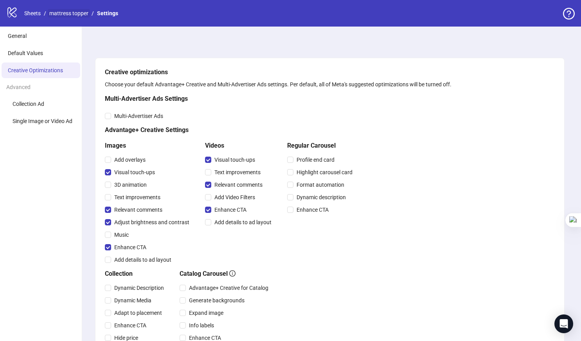
click at [63, 13] on link "mattress topper" at bounding box center [69, 13] width 42 height 9
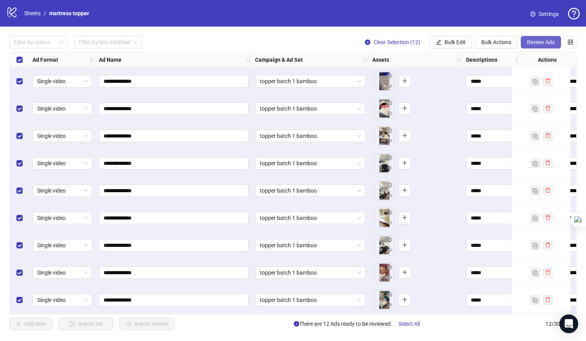
click at [538, 43] on span "Review Ads" at bounding box center [541, 42] width 28 height 6
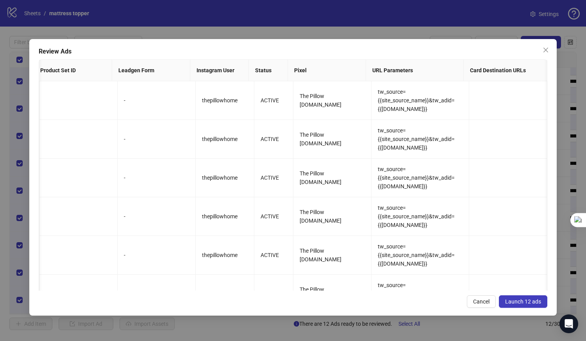
click at [518, 300] on span "Launch 12 ads" at bounding box center [524, 302] width 36 height 6
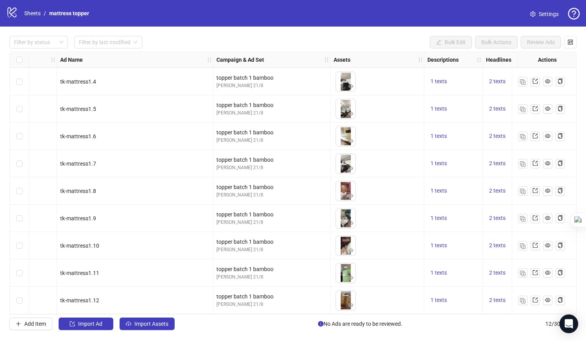
scroll to position [85, 39]
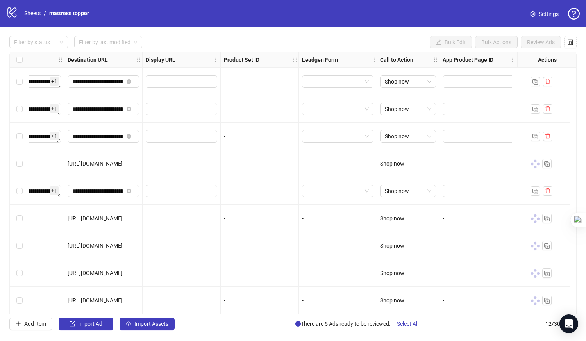
scroll to position [0, 659]
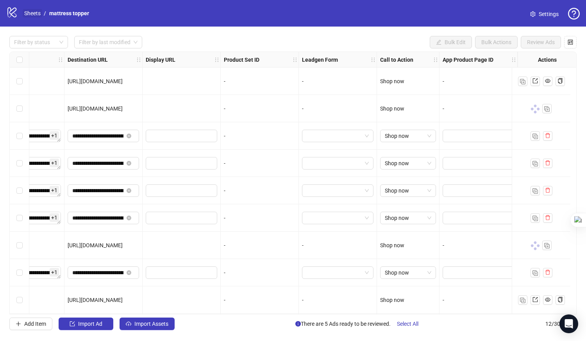
click at [36, 13] on link "Sheets" at bounding box center [33, 13] width 20 height 9
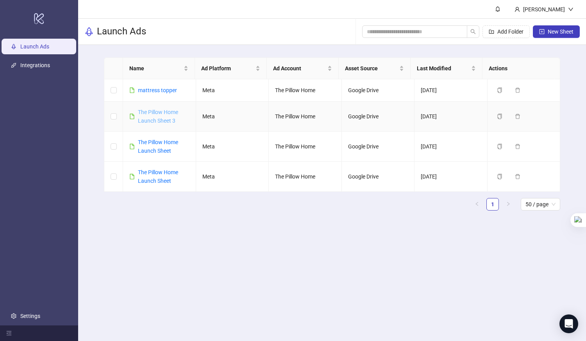
click at [158, 119] on link "The Pillow Home Launch Sheet 3" at bounding box center [158, 116] width 40 height 15
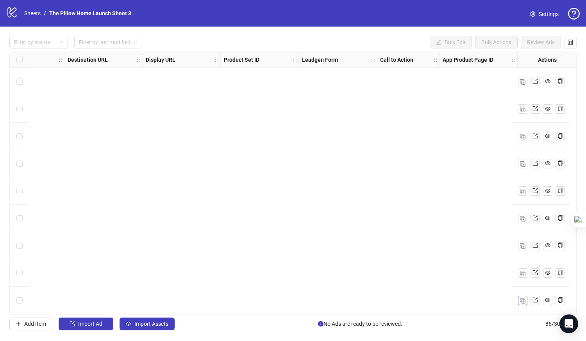
scroll to position [2110, 0]
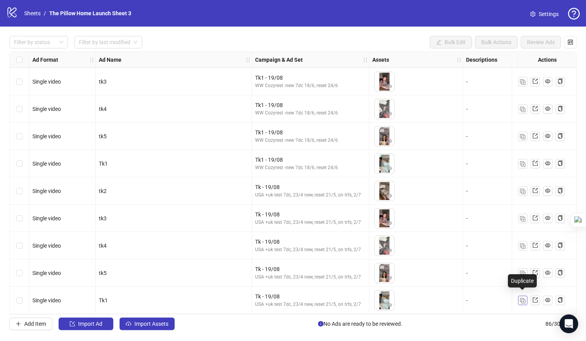
click at [521, 298] on img "button" at bounding box center [522, 300] width 5 height 5
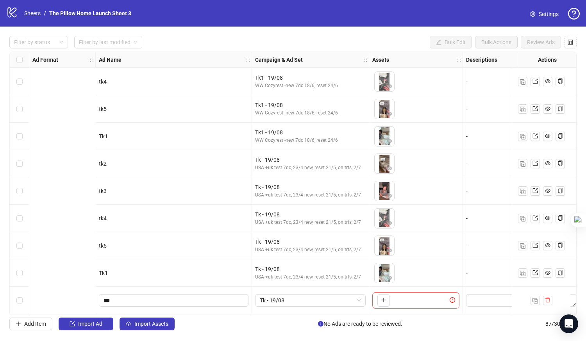
scroll to position [2137, 261]
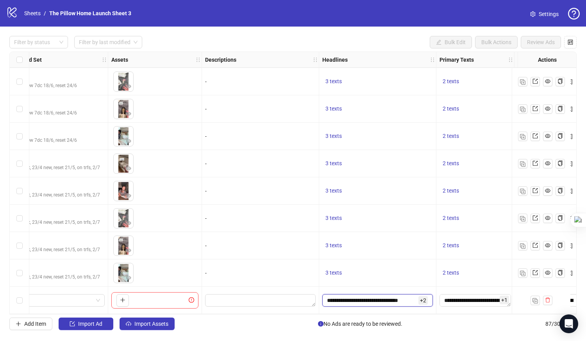
click at [391, 298] on input "**********" at bounding box center [372, 300] width 90 height 9
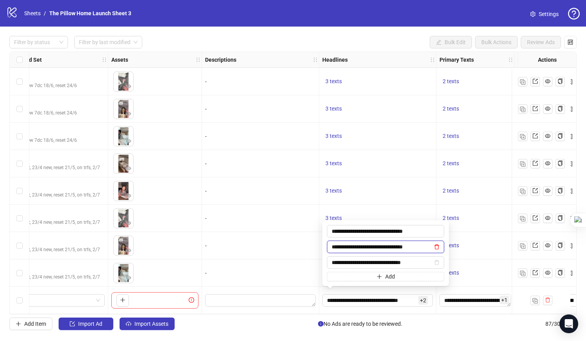
click at [438, 246] on icon "delete" at bounding box center [436, 246] width 5 height 5
type input "**********"
click at [398, 226] on div "3 texts" at bounding box center [377, 218] width 117 height 27
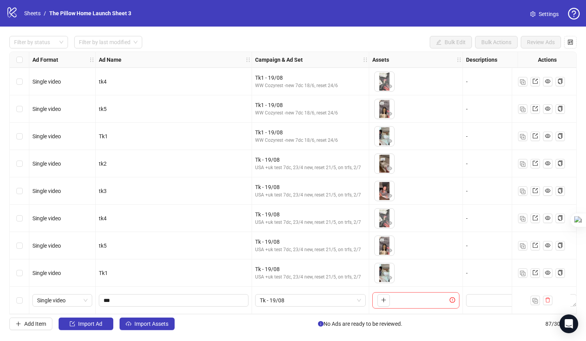
scroll to position [2137, 120]
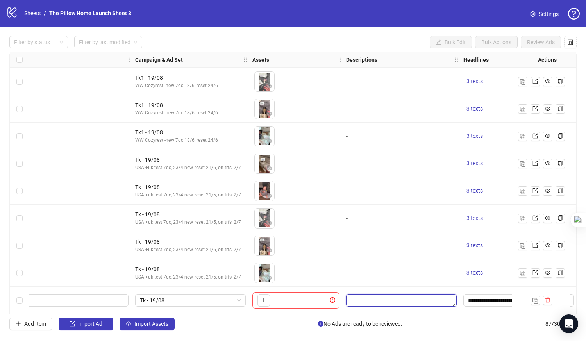
click at [361, 299] on textarea "Edit values" at bounding box center [401, 300] width 111 height 13
type textarea "*****"
click at [405, 214] on div "-" at bounding box center [401, 218] width 111 height 9
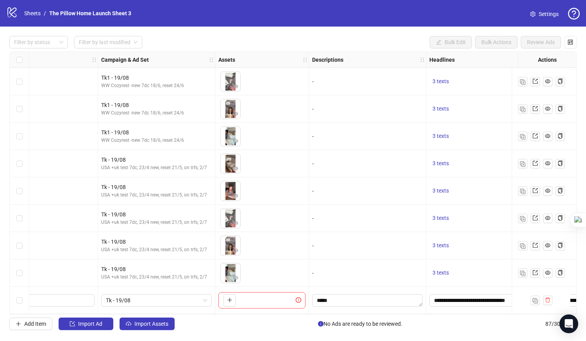
scroll to position [2137, 159]
